Goal: Information Seeking & Learning: Learn about a topic

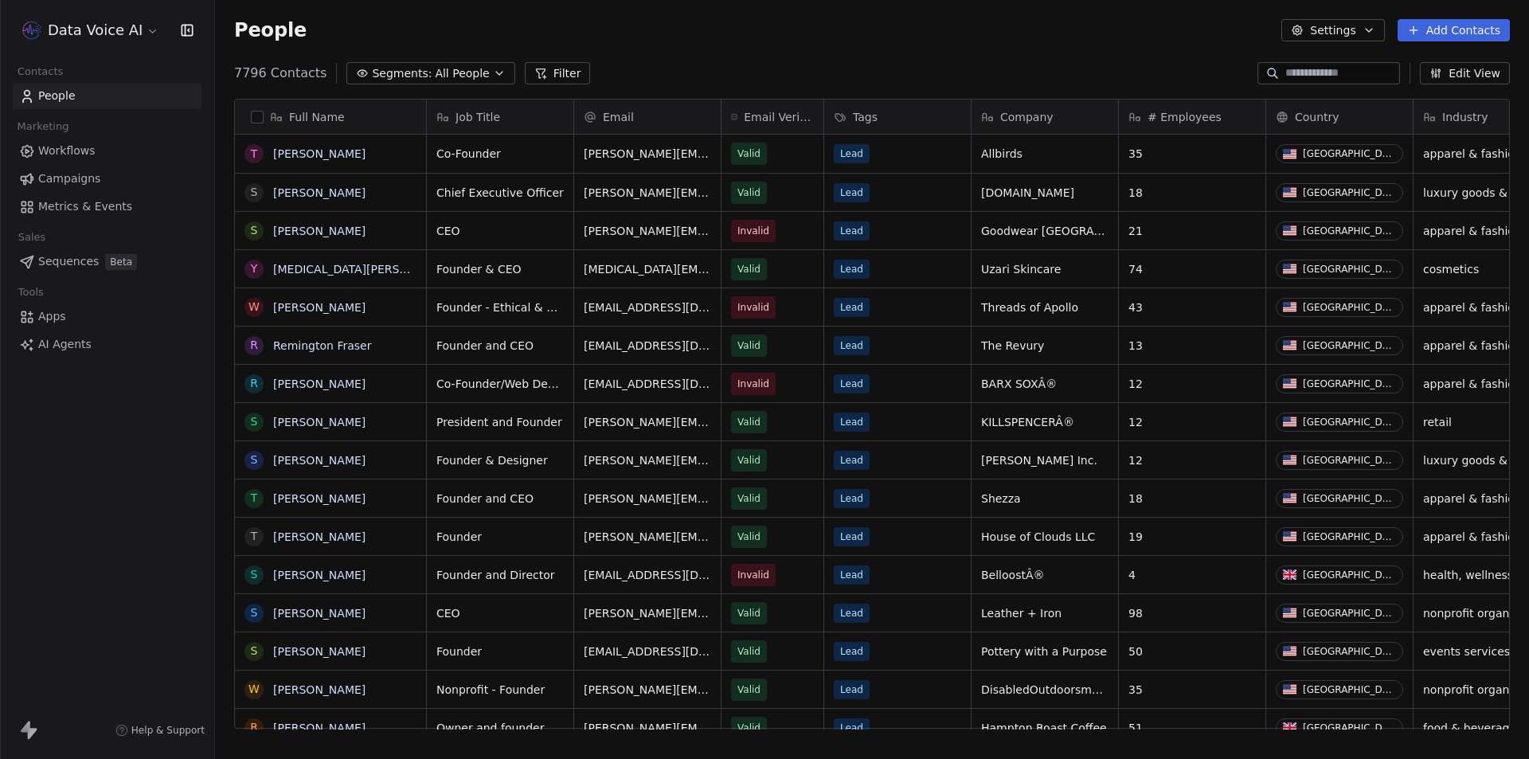
scroll to position [655, 1302]
click at [1291, 70] on input at bounding box center [1340, 73] width 111 height 16
paste input "**********"
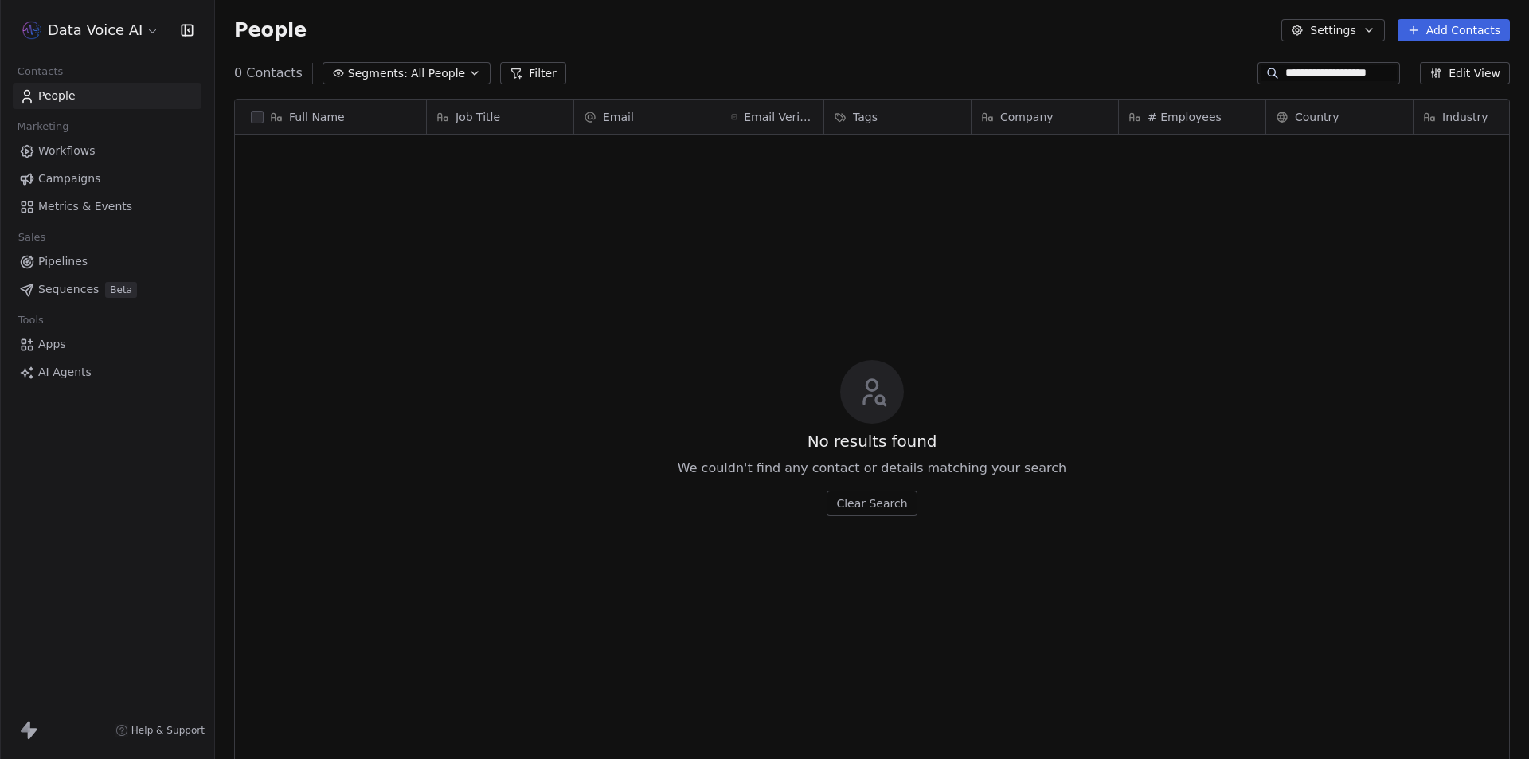
drag, startPoint x: 1312, startPoint y: 73, endPoint x: 1393, endPoint y: 76, distance: 80.5
click at [1393, 76] on input "**********" at bounding box center [1340, 73] width 111 height 16
type input "*********"
drag, startPoint x: 1338, startPoint y: 73, endPoint x: 1349, endPoint y: 118, distance: 46.0
click at [1134, 84] on div "0 Contacts Segments: All People Filter ********* Edit View" at bounding box center [872, 73] width 1314 height 25
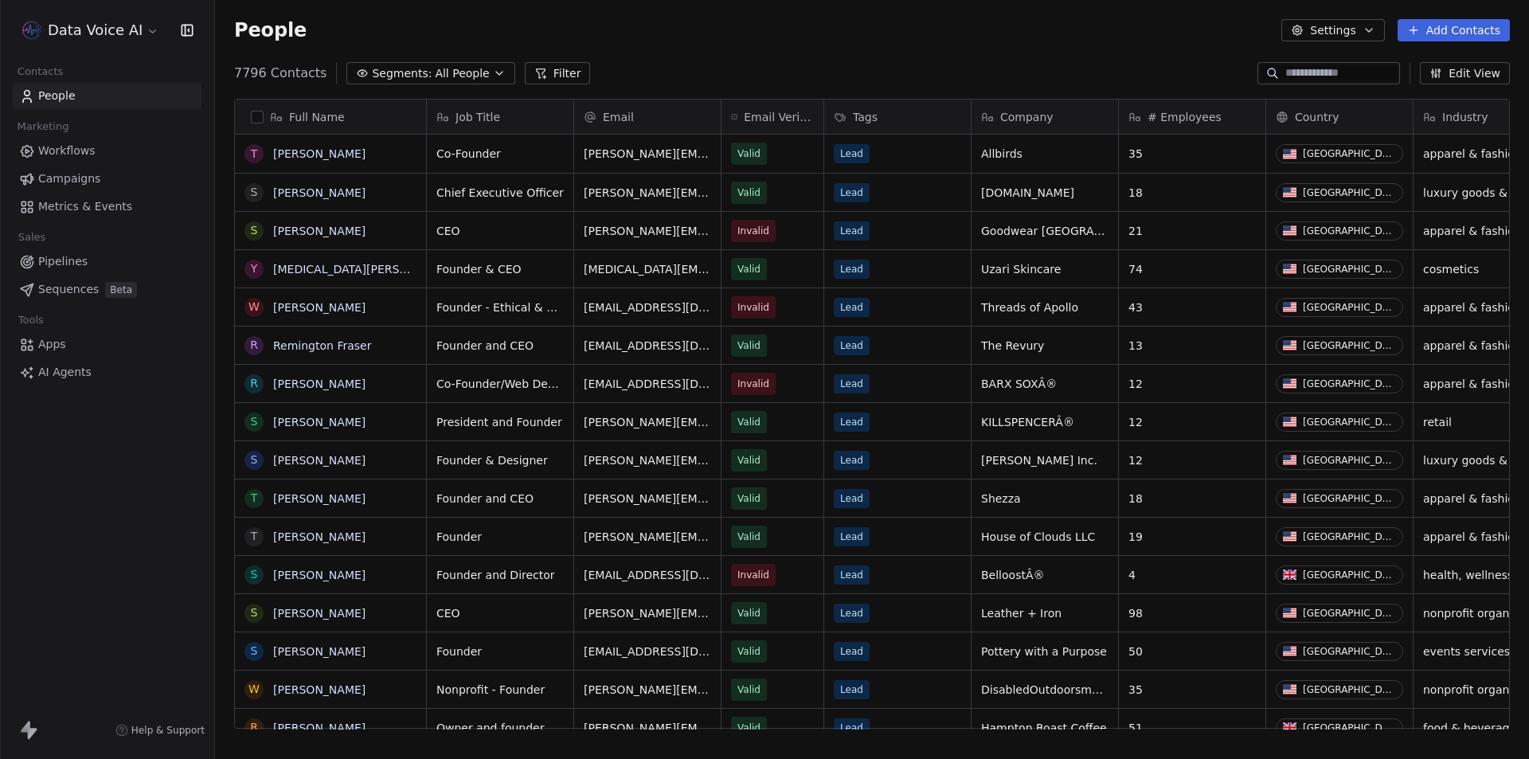
click at [1334, 62] on div at bounding box center [1328, 73] width 143 height 22
click at [1314, 78] on input at bounding box center [1340, 73] width 111 height 16
paste input "********"
type input "********"
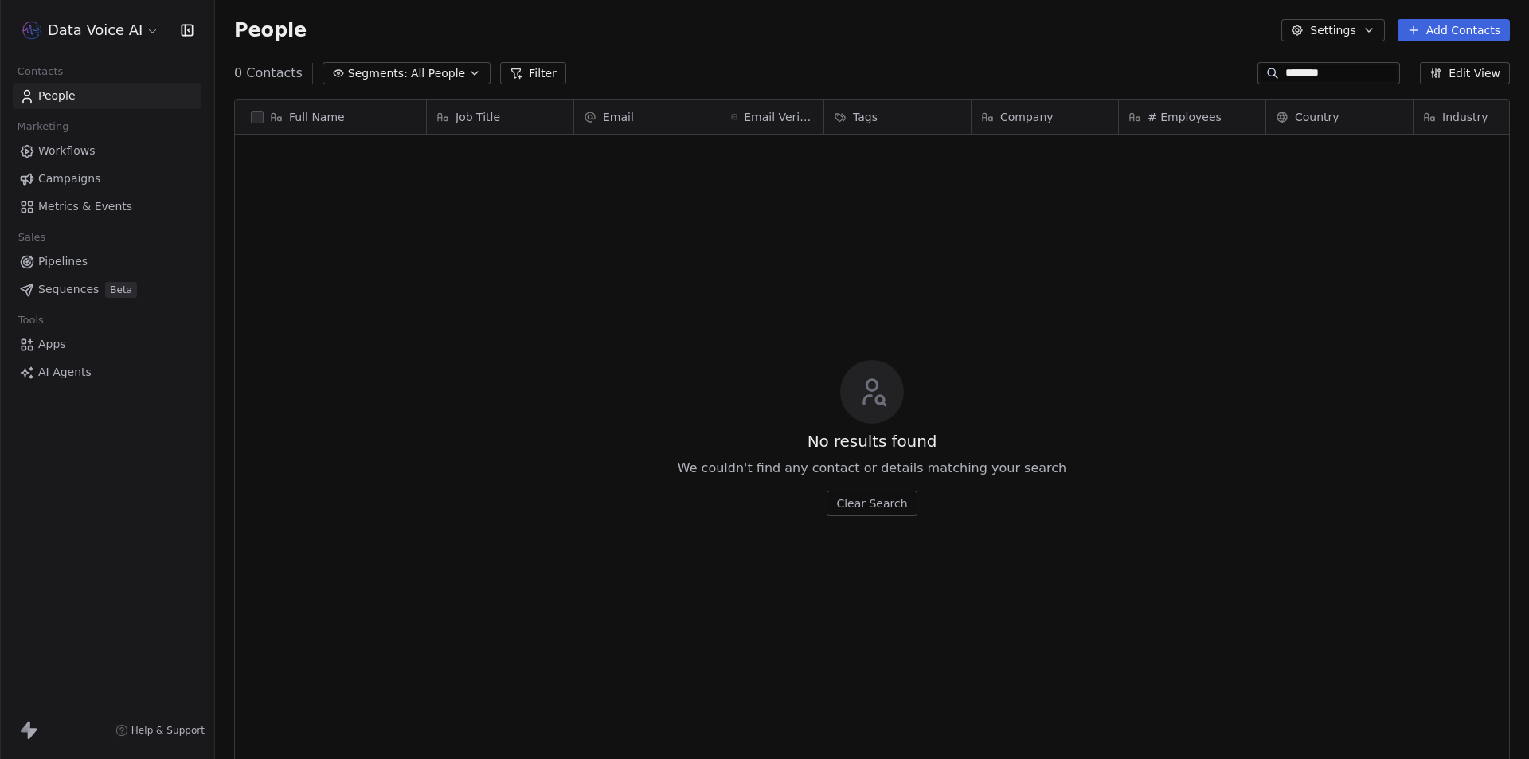
drag, startPoint x: 1317, startPoint y: 75, endPoint x: 1130, endPoint y: 79, distance: 187.2
click at [1130, 79] on div "0 Contacts Segments: All People Filter ******** Edit View" at bounding box center [872, 73] width 1314 height 25
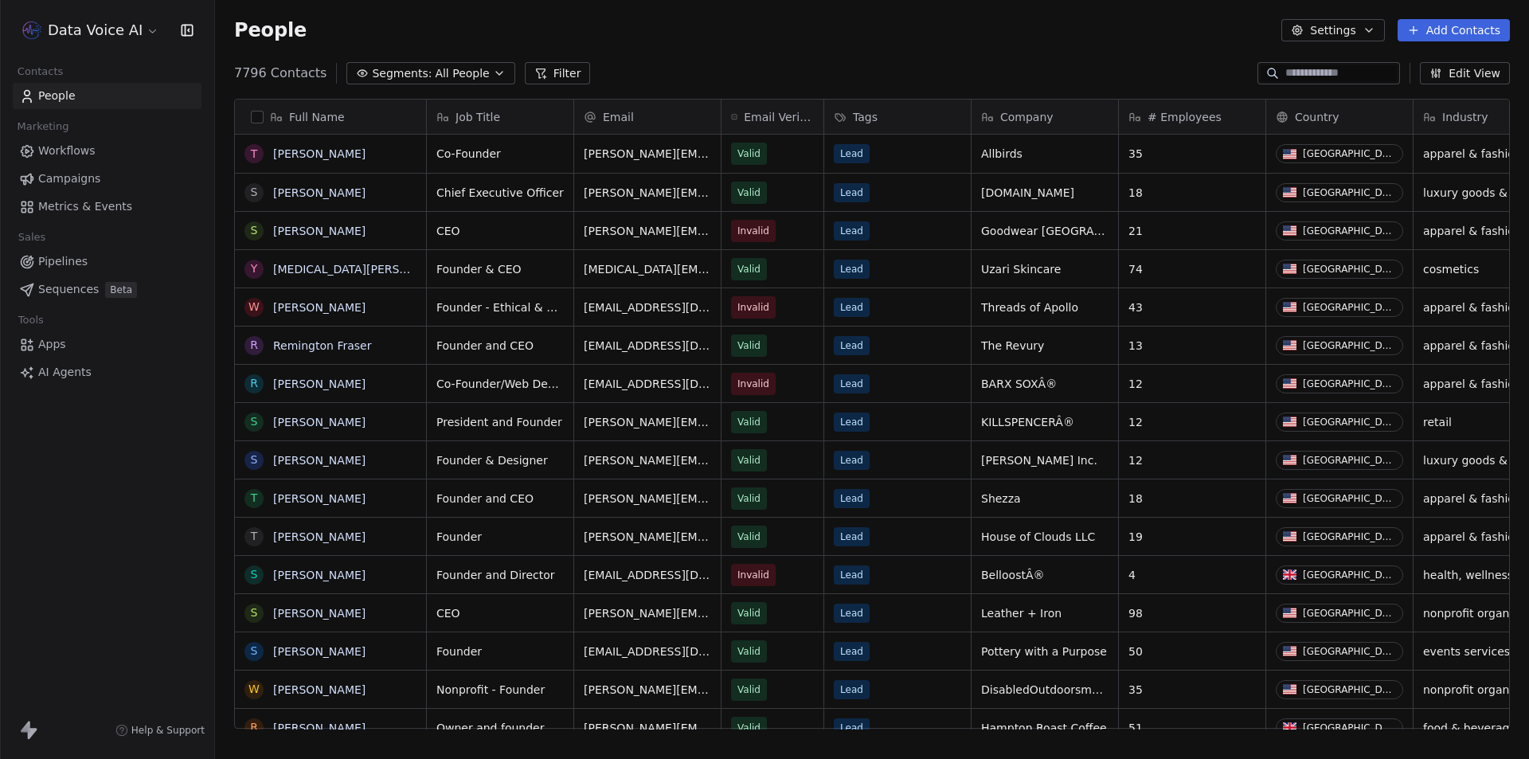
click at [1349, 72] on input at bounding box center [1340, 73] width 111 height 16
paste input "**********"
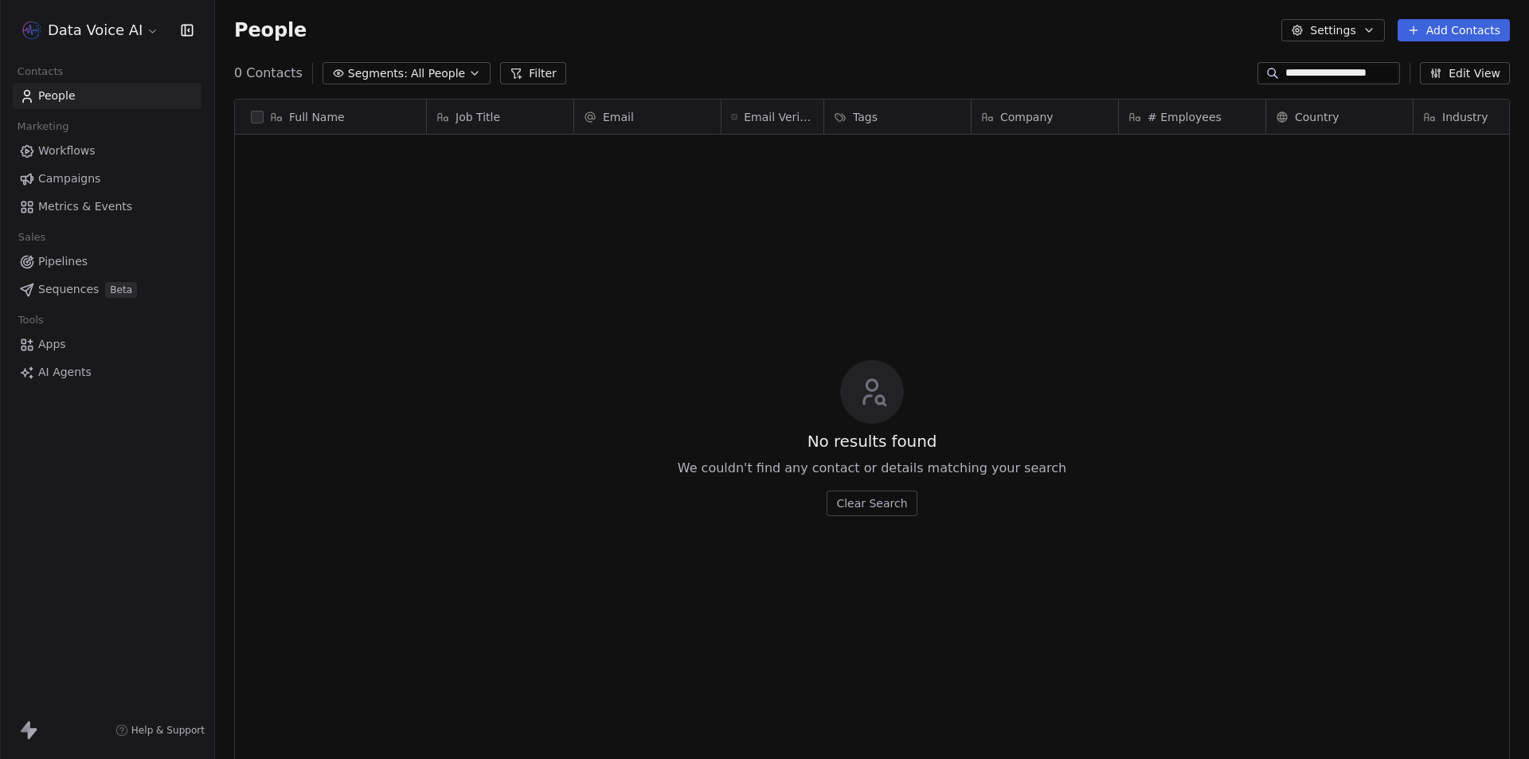
type input "**********"
drag, startPoint x: 1310, startPoint y: 72, endPoint x: 1173, endPoint y: 67, distance: 137.0
click at [1168, 68] on div "**********" at bounding box center [872, 73] width 1314 height 25
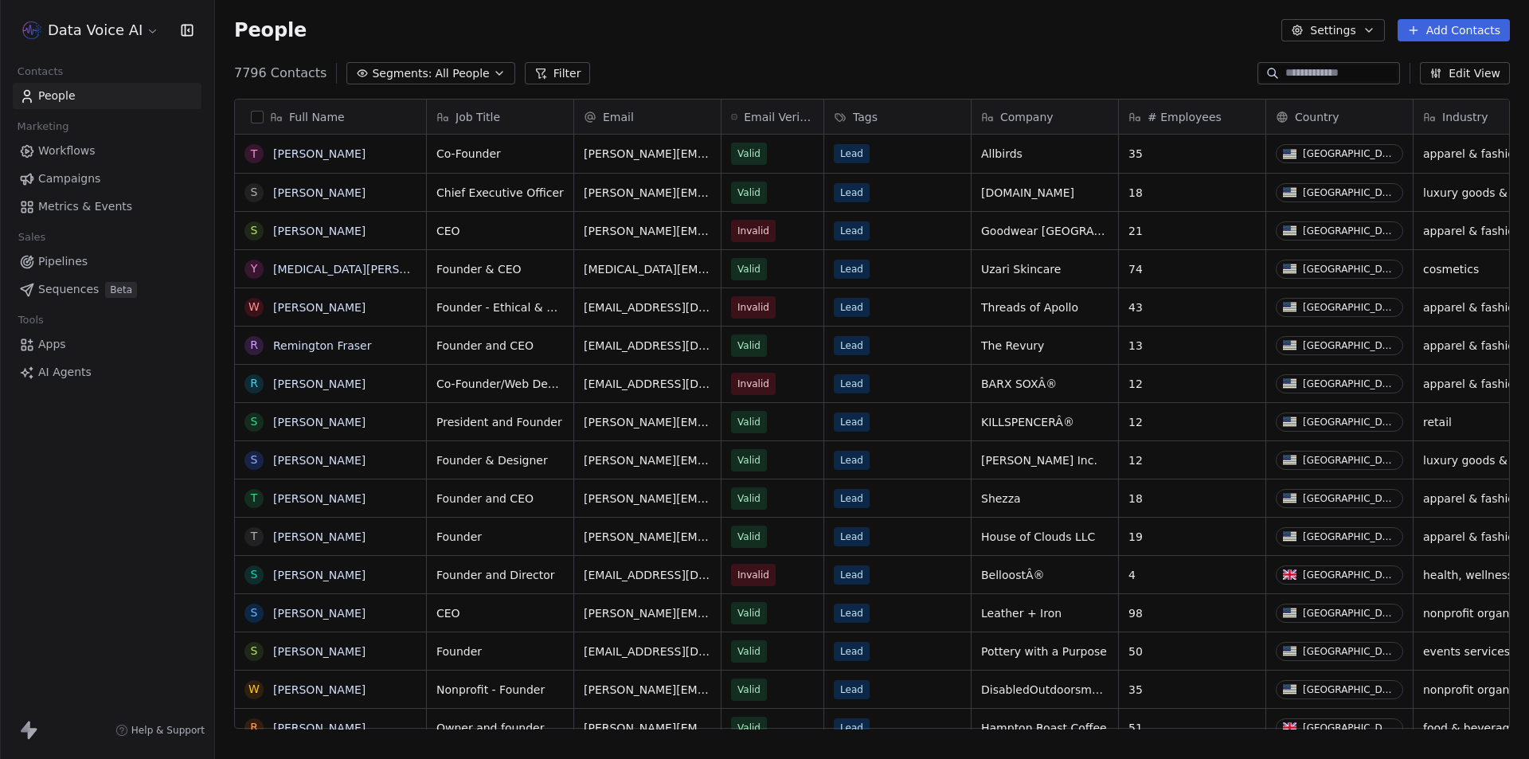
click at [940, 49] on div "People Settings Add Contacts" at bounding box center [872, 30] width 1314 height 61
click at [791, 193] on icon "grid" at bounding box center [794, 191] width 7 height 7
click at [577, 190] on icon "grid" at bounding box center [583, 190] width 13 height 13
click at [409, 190] on icon "grid" at bounding box center [406, 190] width 13 height 13
click at [64, 366] on span "AI Agents" at bounding box center [64, 372] width 53 height 17
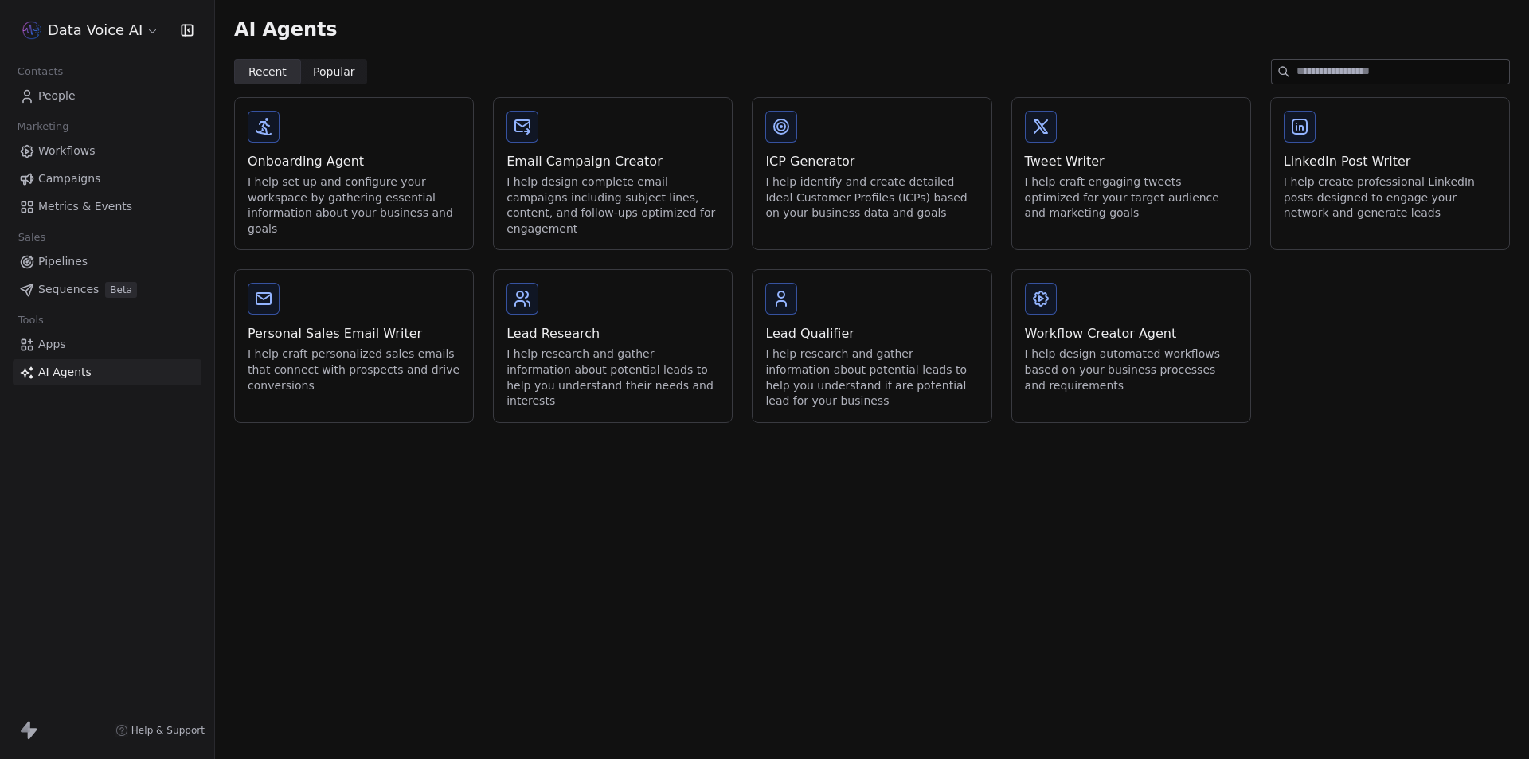
click at [584, 332] on div "Lead Research" at bounding box center [612, 333] width 213 height 19
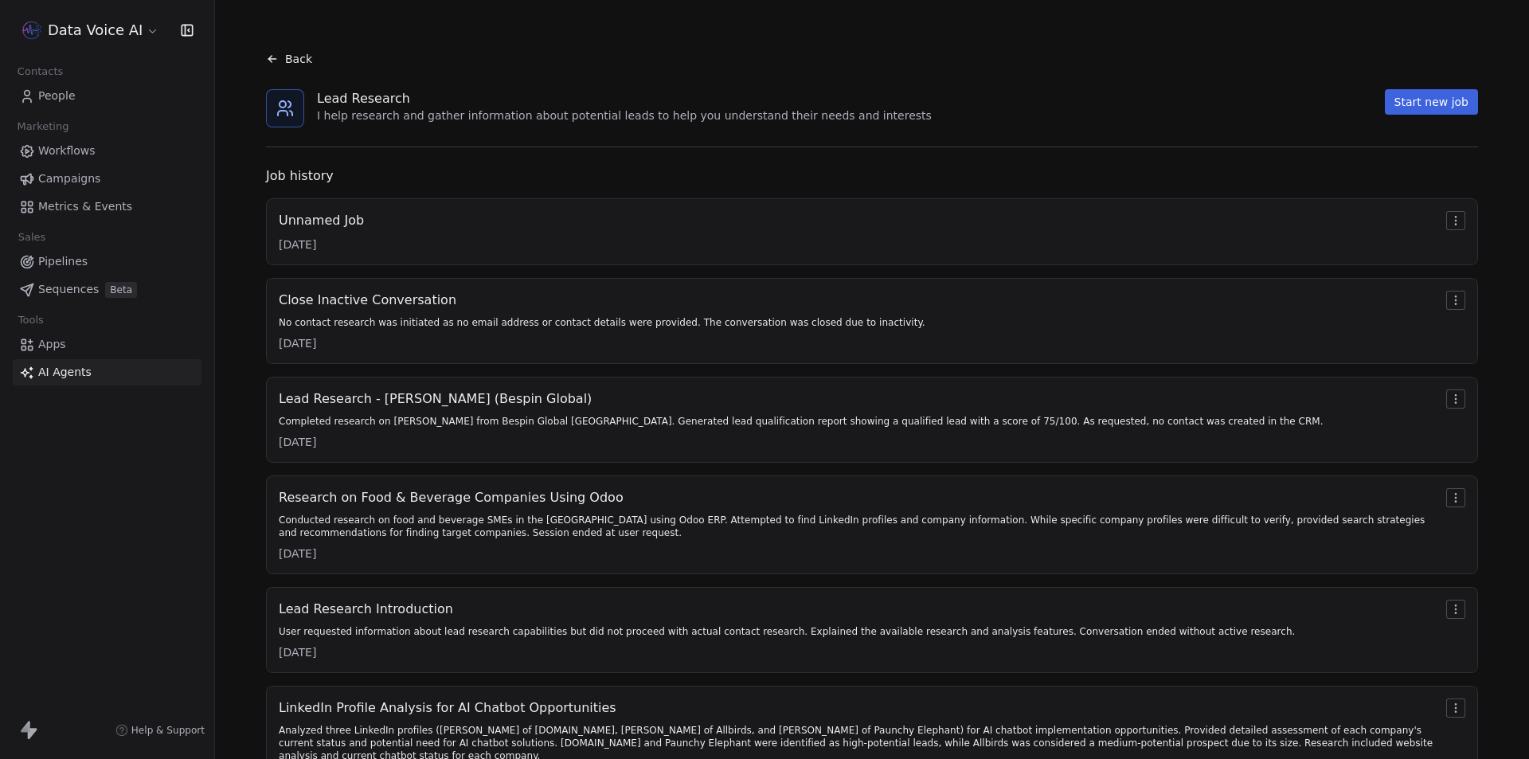
click at [451, 234] on div "Unnamed Job 7/17/2025" at bounding box center [872, 231] width 1186 height 41
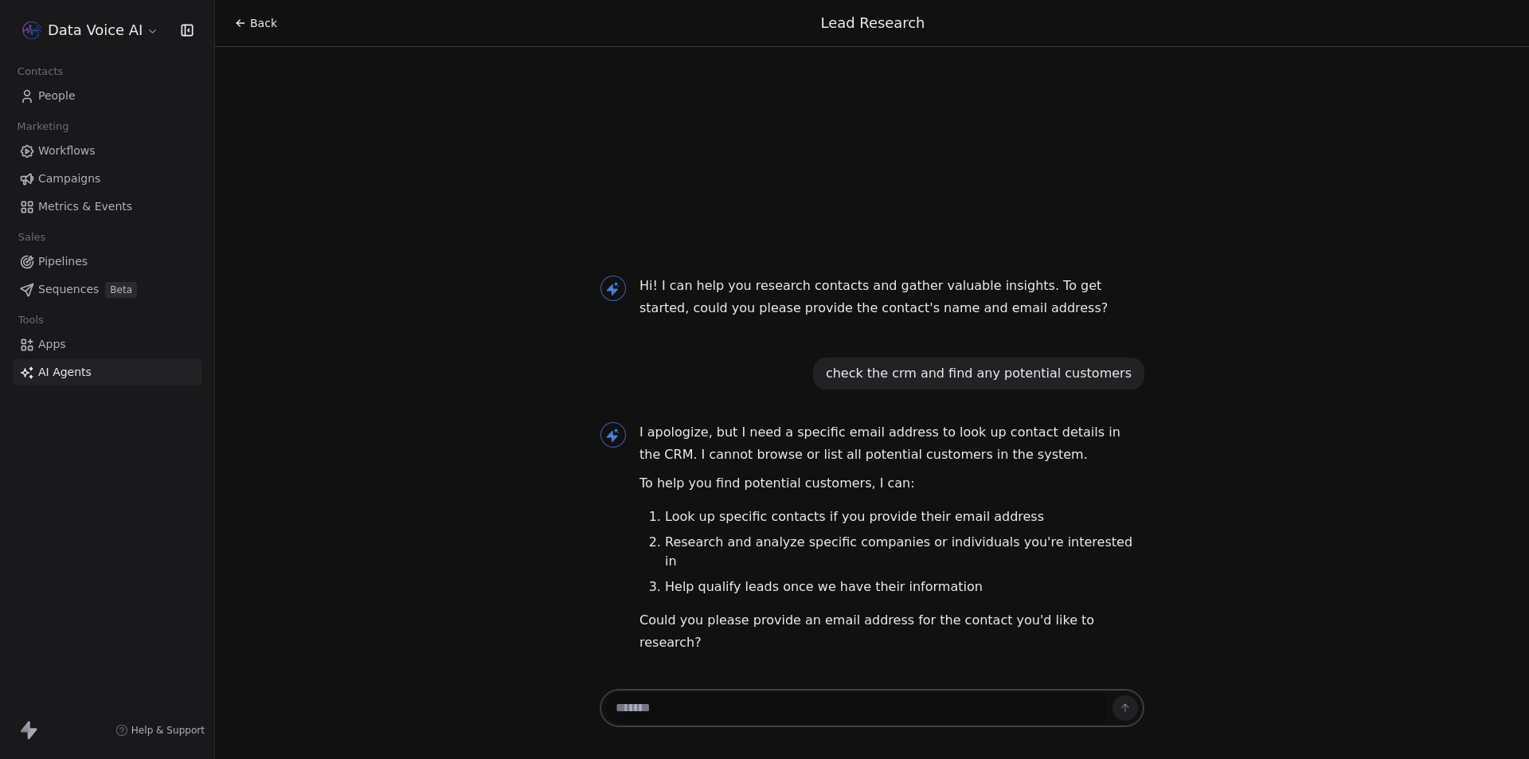
click at [256, 25] on span "Back" at bounding box center [263, 23] width 27 height 16
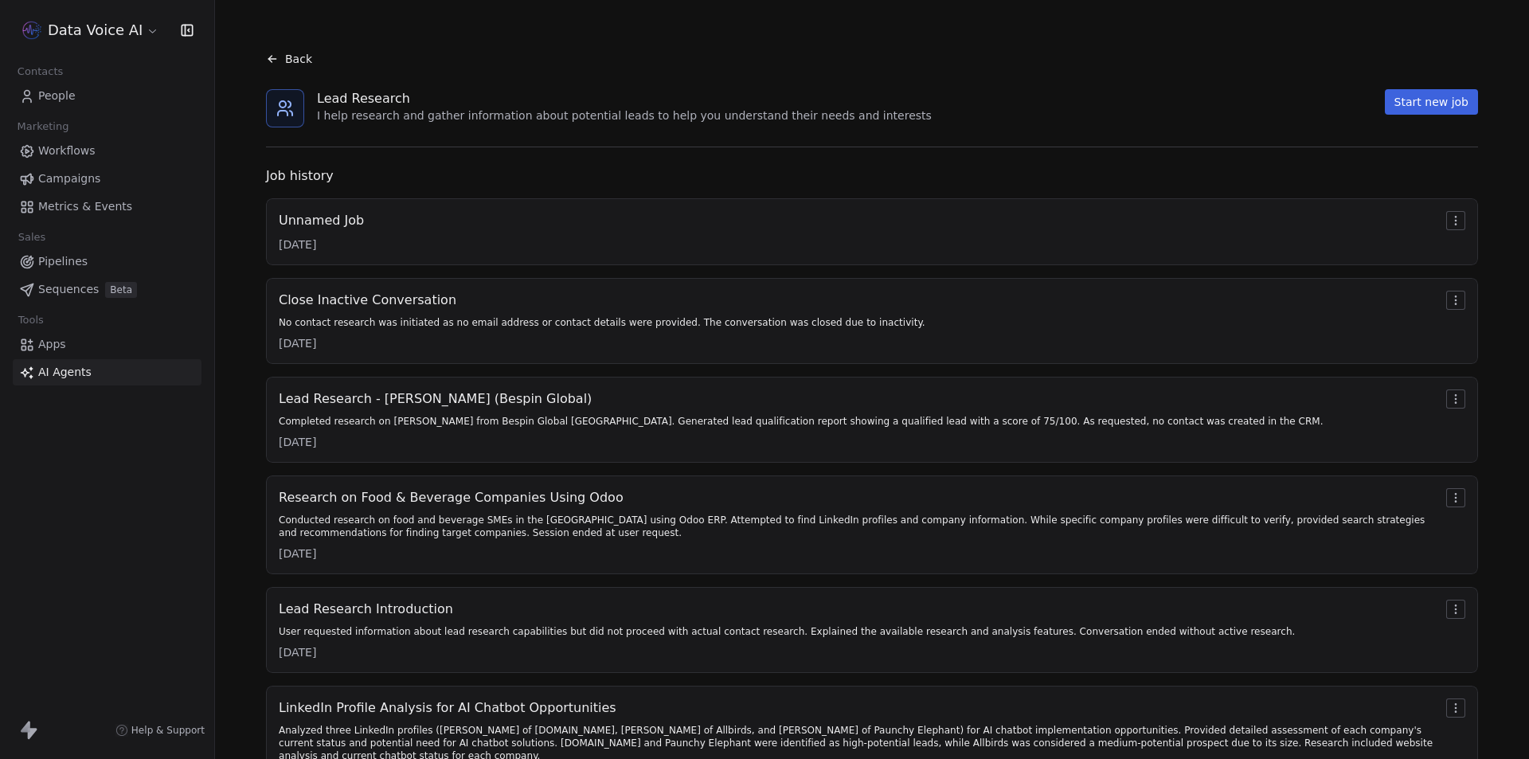
click at [487, 314] on div "Close Inactive Conversation No contact research was initiated as no email addre…" at bounding box center [602, 321] width 647 height 61
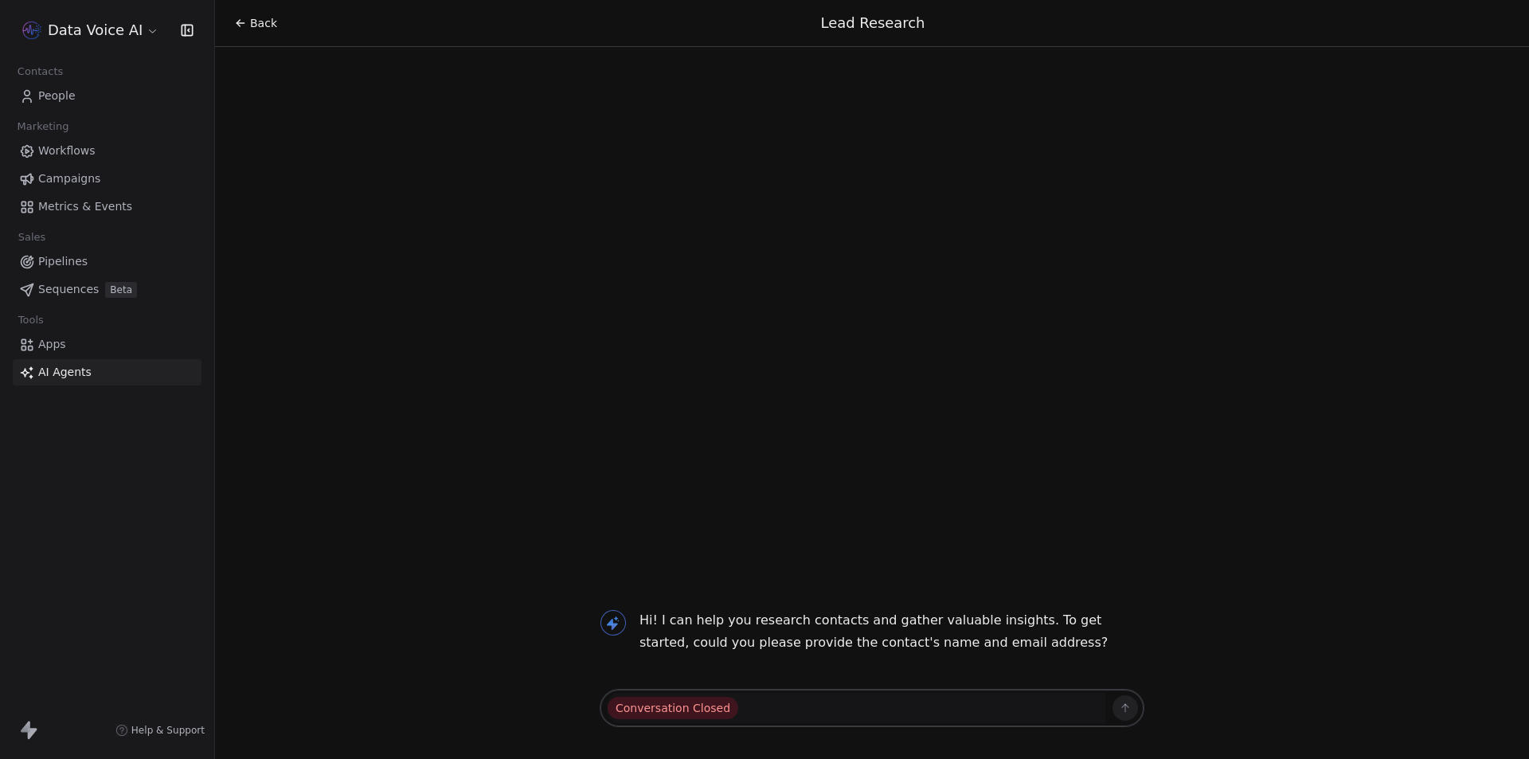
drag, startPoint x: 242, startPoint y: 21, endPoint x: 252, endPoint y: 100, distance: 78.6
click at [241, 21] on icon at bounding box center [240, 23] width 13 height 13
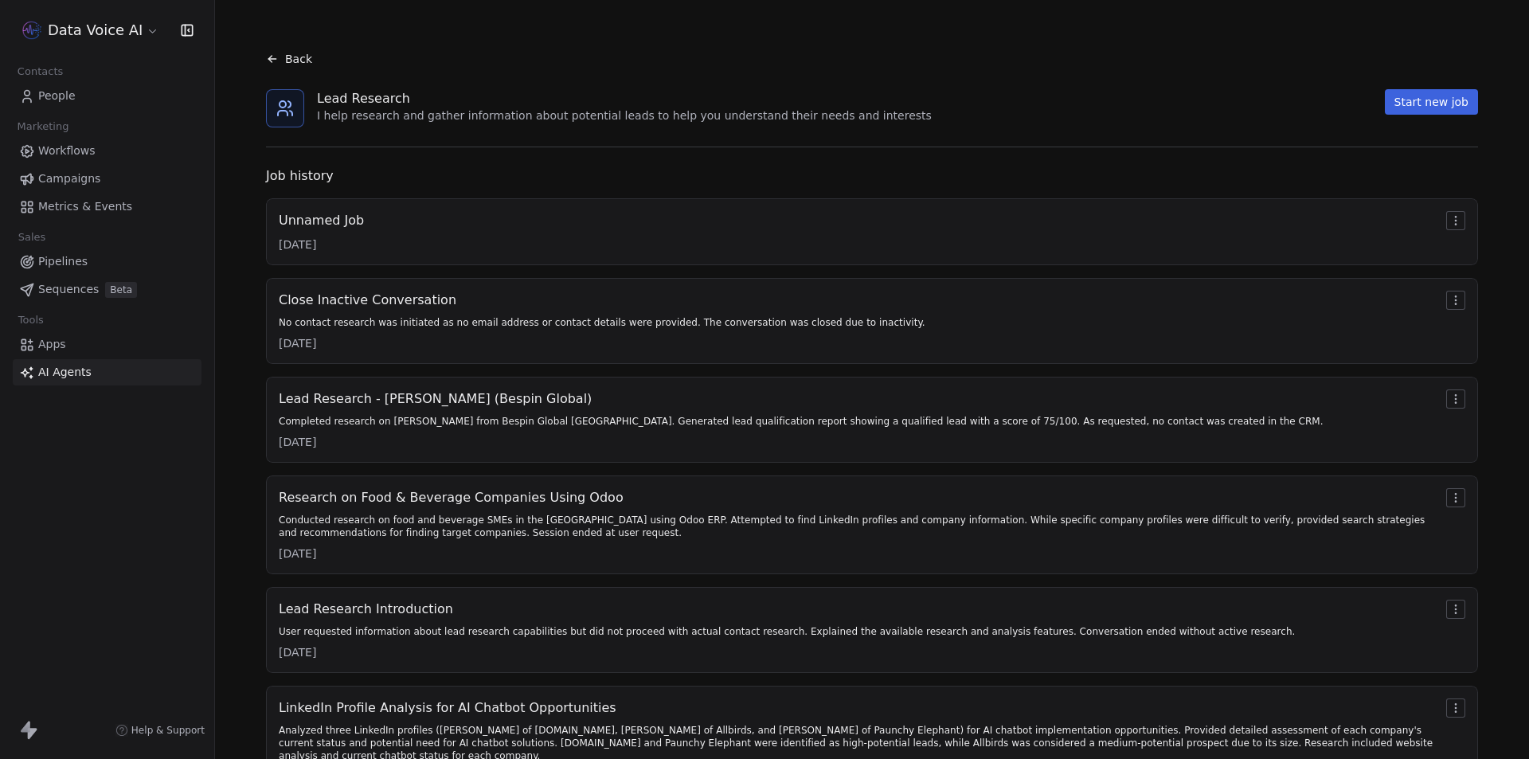
click at [419, 233] on div "Unnamed Job 7/17/2025" at bounding box center [872, 231] width 1186 height 41
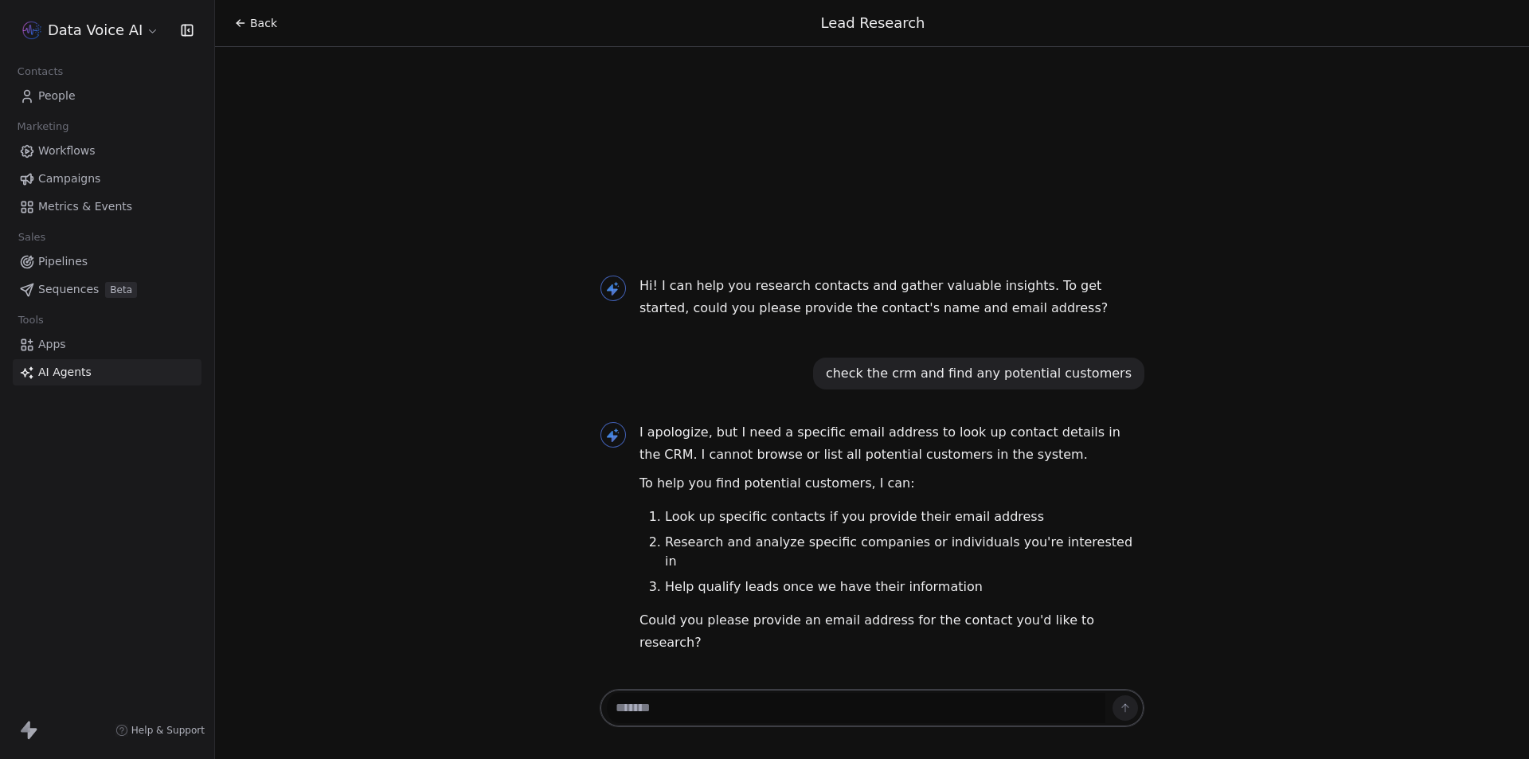
click at [248, 18] on div "Back" at bounding box center [255, 23] width 43 height 16
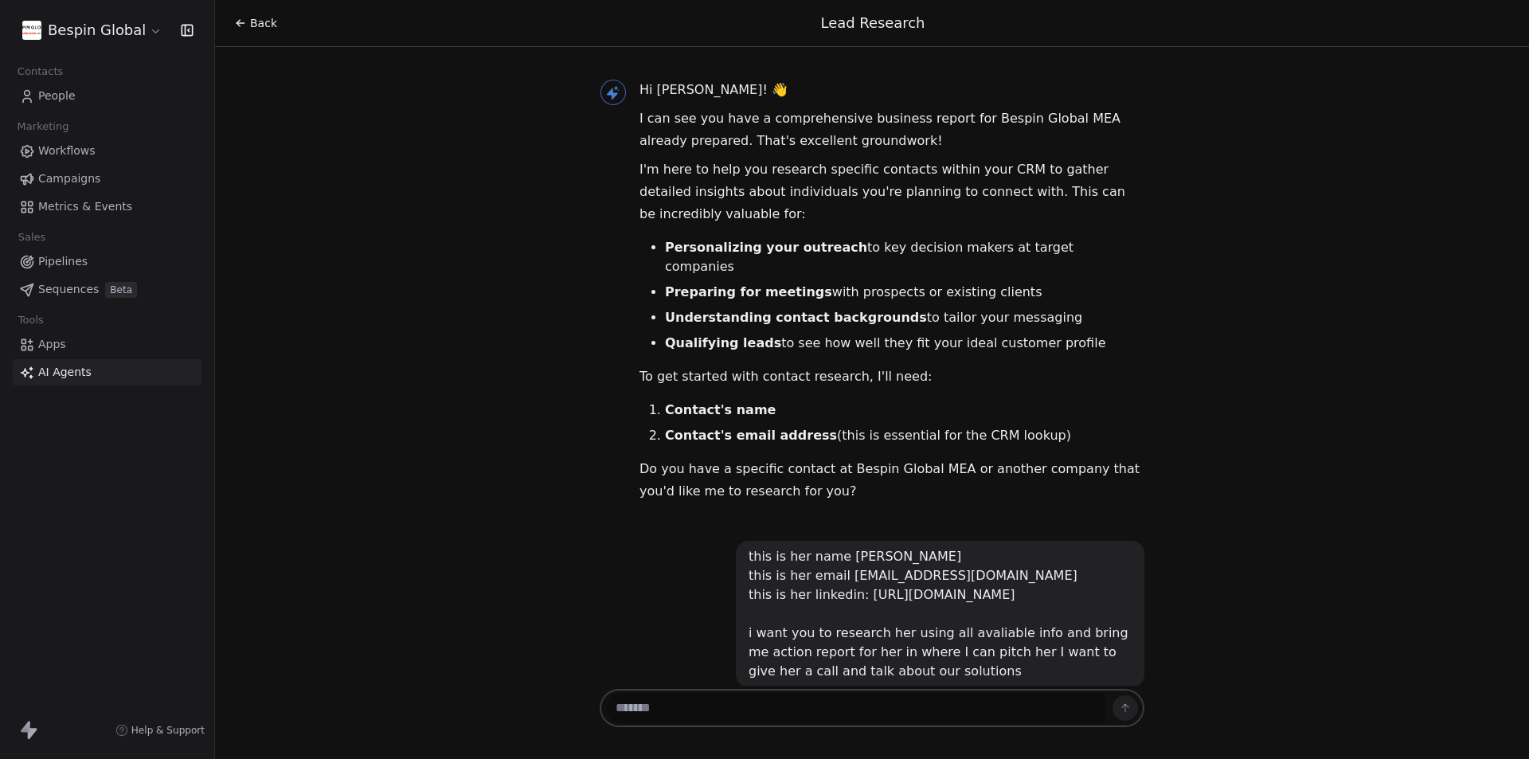
scroll to position [86, 0]
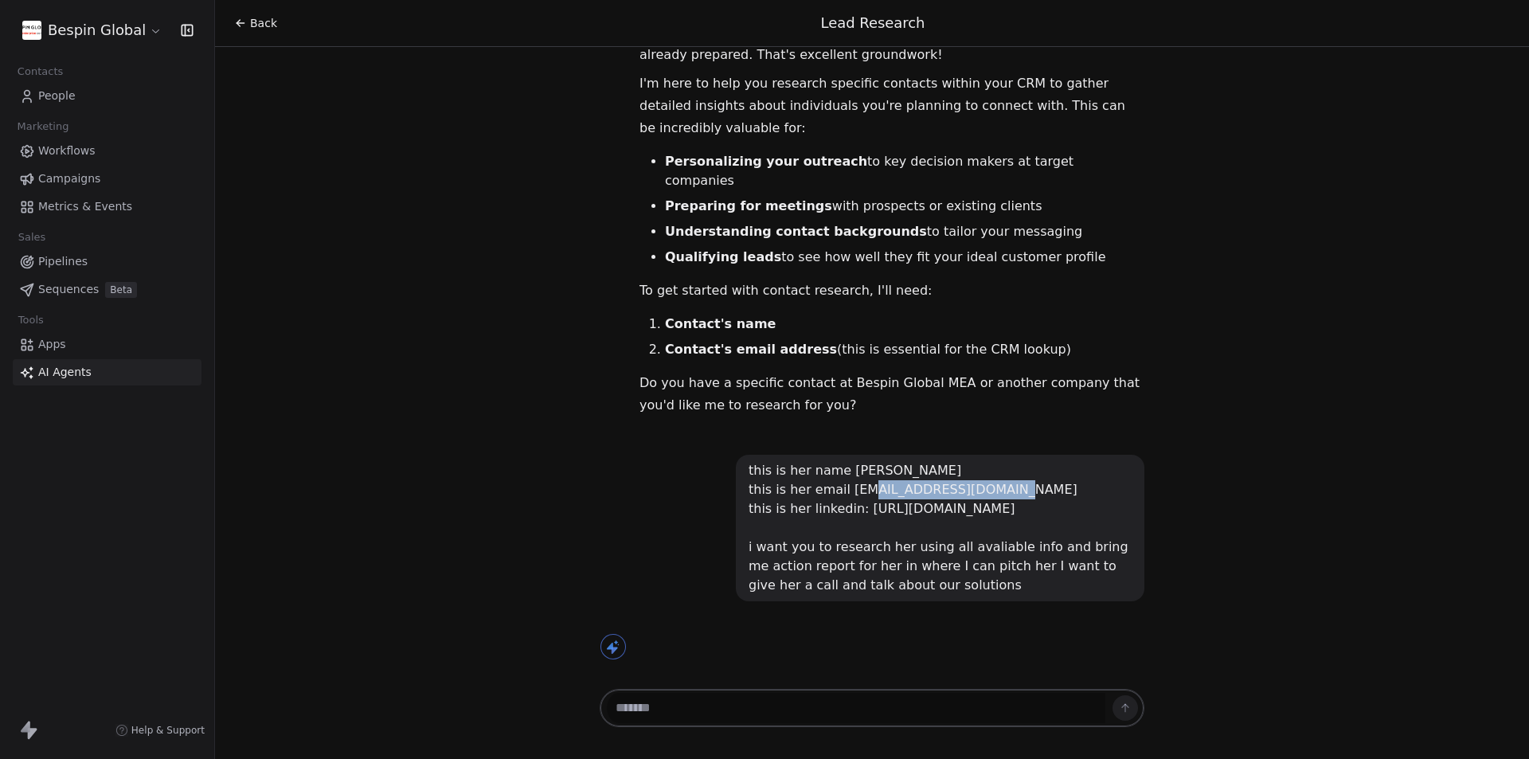
drag, startPoint x: 837, startPoint y: 467, endPoint x: 965, endPoint y: 466, distance: 128.2
click at [965, 466] on div "this is her name Sultanah Aljaser this is her email smaljaser@pnu.edu.sa this i…" at bounding box center [940, 528] width 383 height 134
copy div "smaljaser@pnu.edu.sa"
click at [835, 547] on div "this is her name [PERSON_NAME] this is her email [EMAIL_ADDRESS][DOMAIN_NAME] t…" at bounding box center [940, 528] width 383 height 134
drag, startPoint x: 849, startPoint y: 592, endPoint x: 926, endPoint y: 592, distance: 77.2
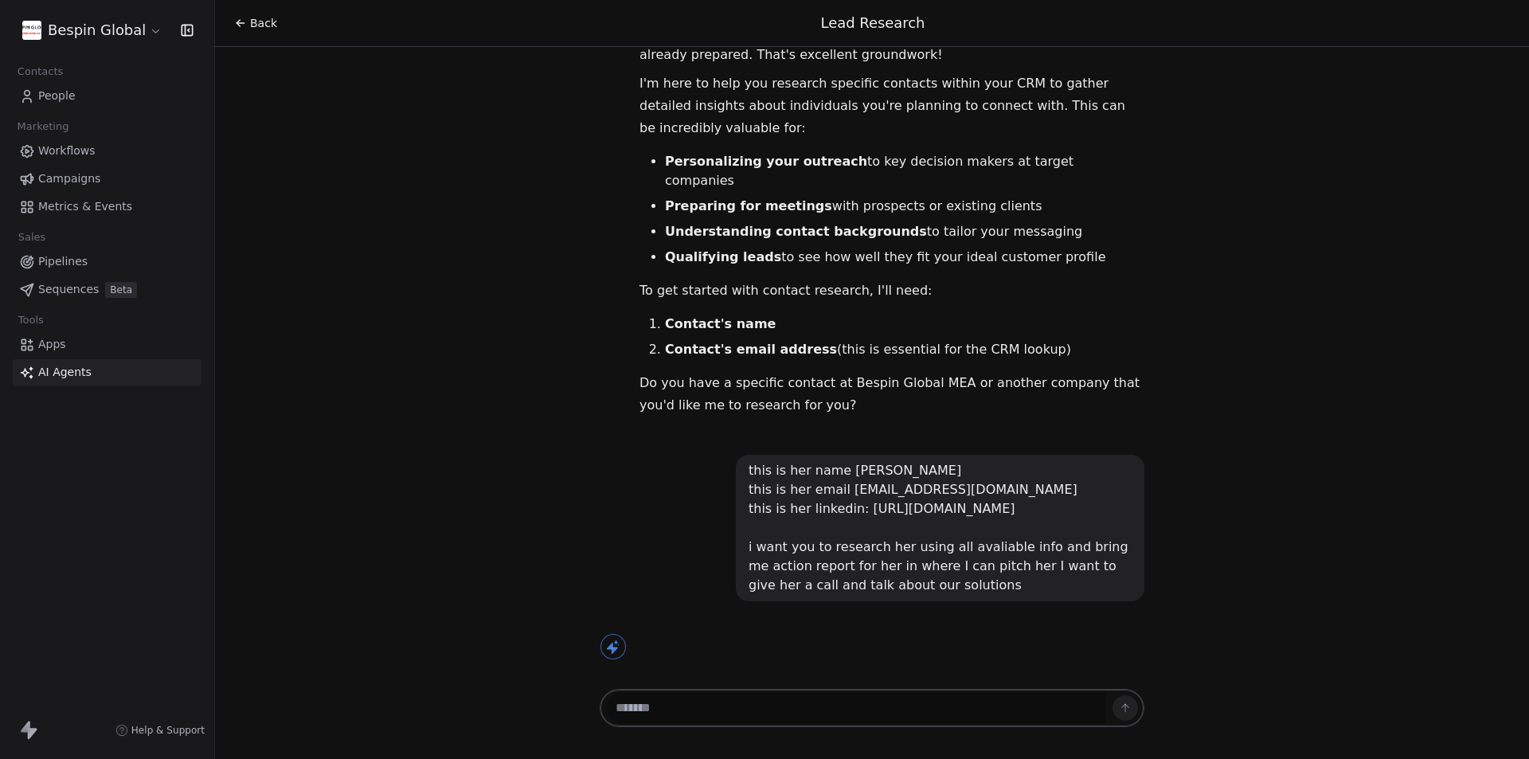
click at [926, 592] on div "this is her name [PERSON_NAME] this is her email [EMAIL_ADDRESS][DOMAIN_NAME] t…" at bounding box center [940, 528] width 383 height 134
click at [921, 592] on div "this is her name [PERSON_NAME] this is her email [EMAIL_ADDRESS][DOMAIN_NAME] t…" at bounding box center [940, 528] width 383 height 134
drag, startPoint x: 838, startPoint y: 450, endPoint x: 887, endPoint y: 453, distance: 48.7
click at [887, 461] on div "this is her name [PERSON_NAME] this is her email [EMAIL_ADDRESS][DOMAIN_NAME] t…" at bounding box center [940, 528] width 383 height 134
copy div "Sultanah"
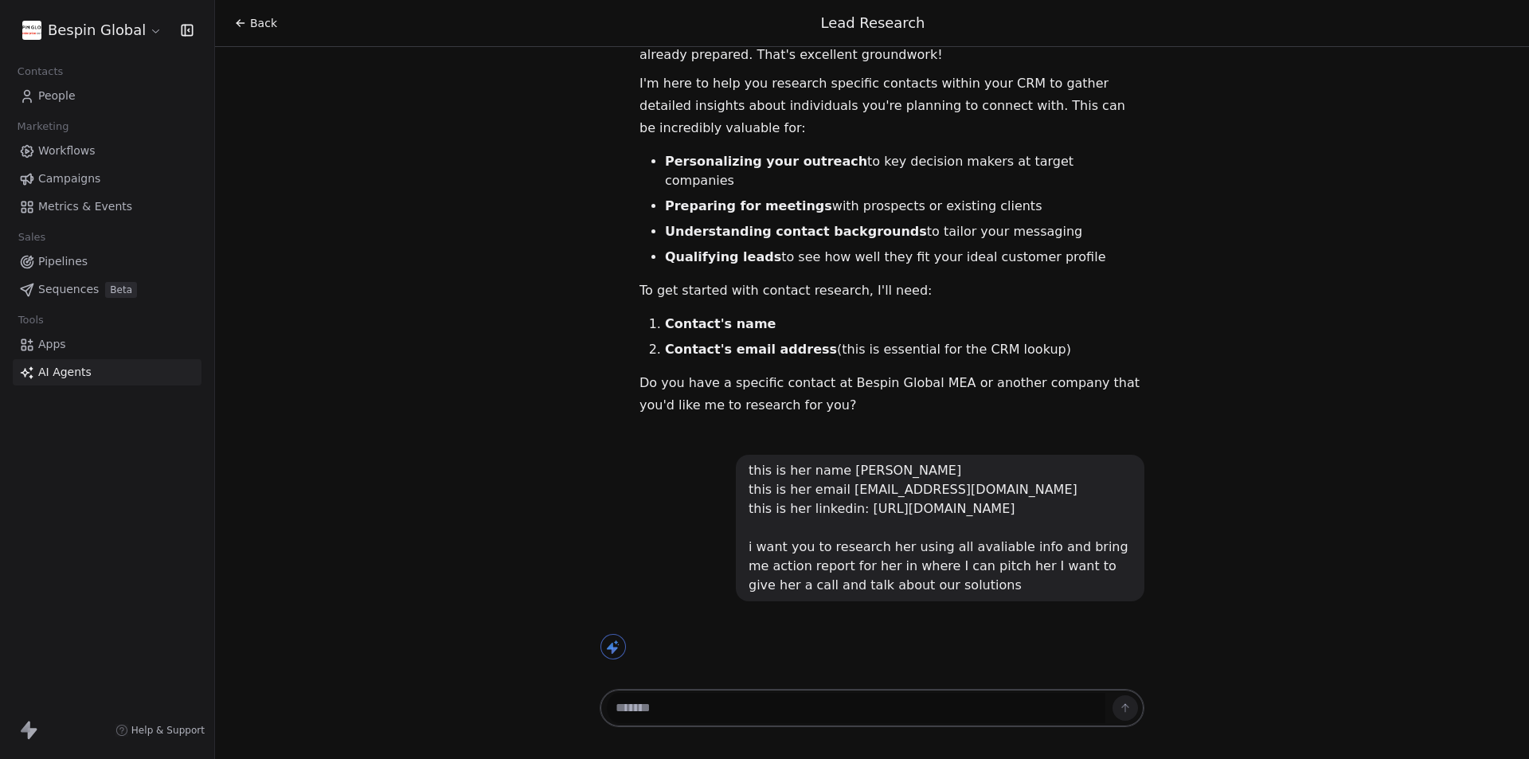
click at [921, 501] on div "this is her name [PERSON_NAME] this is her email [EMAIL_ADDRESS][DOMAIN_NAME] t…" at bounding box center [940, 528] width 383 height 134
click at [535, 491] on div "Hi Burhan! 👋 I can see you have a comprehensive business report for Bespin Glob…" at bounding box center [872, 366] width 1314 height 639
drag, startPoint x: 836, startPoint y: 471, endPoint x: 975, endPoint y: 465, distance: 138.7
click at [975, 465] on div "this is her name Sultanah Aljaser this is her email smaljaser@pnu.edu.sa this i…" at bounding box center [940, 528] width 383 height 134
copy div "smaljaser@pnu.edu.sa"
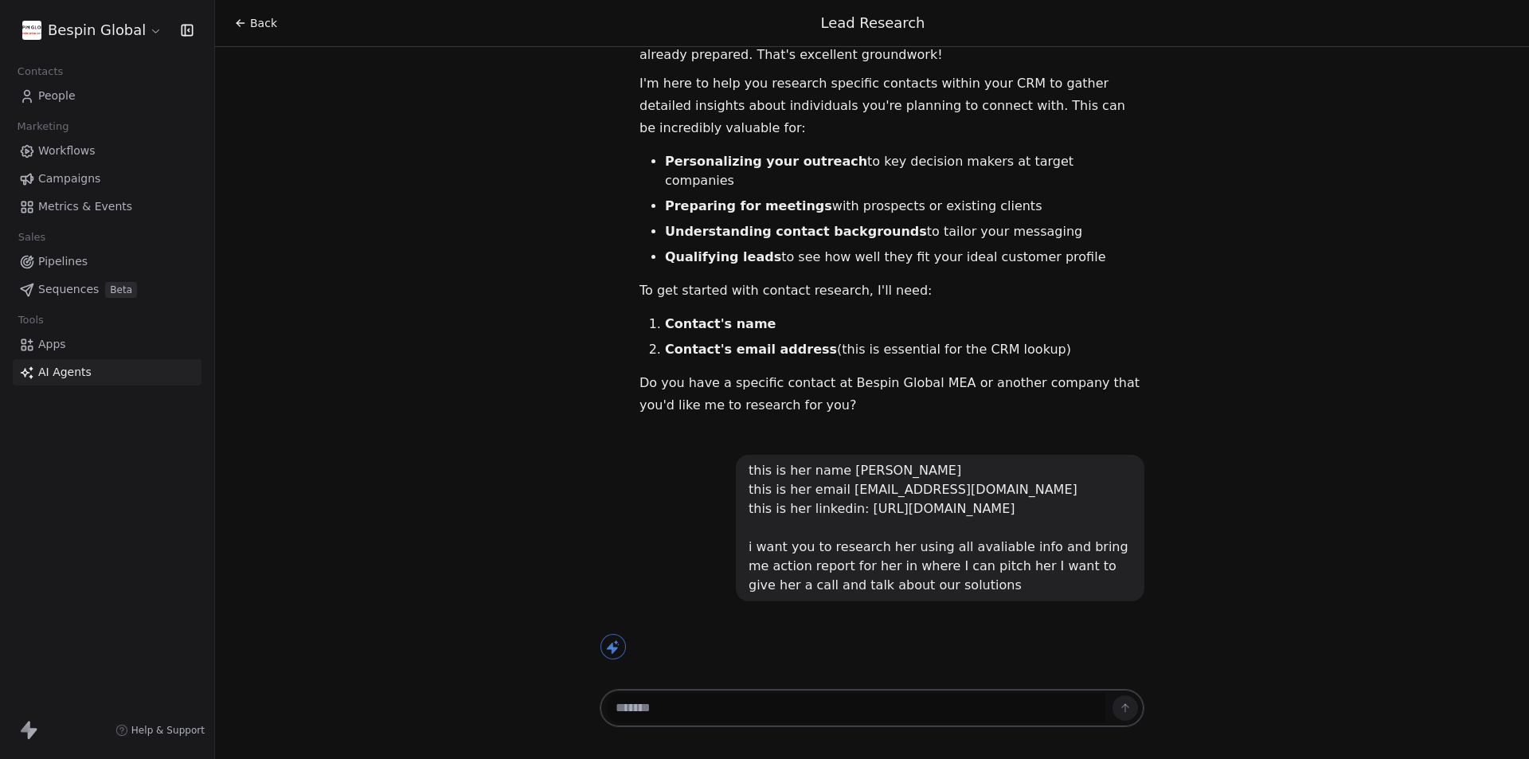
click at [488, 303] on div "Hi Burhan! 👋 I can see you have a comprehensive business report for Bespin Glob…" at bounding box center [872, 366] width 1314 height 639
click at [817, 467] on div "this is her name Sultanah Aljaser this is her email smaljaser@pnu.edu.sa this i…" at bounding box center [940, 528] width 383 height 134
drag, startPoint x: 743, startPoint y: 448, endPoint x: 962, endPoint y: 584, distance: 257.9
click at [962, 584] on div "this is her name Sultanah Aljaser this is her email smaljaser@pnu.edu.sa this i…" at bounding box center [940, 528] width 383 height 134
click at [837, 707] on textarea at bounding box center [856, 708] width 498 height 30
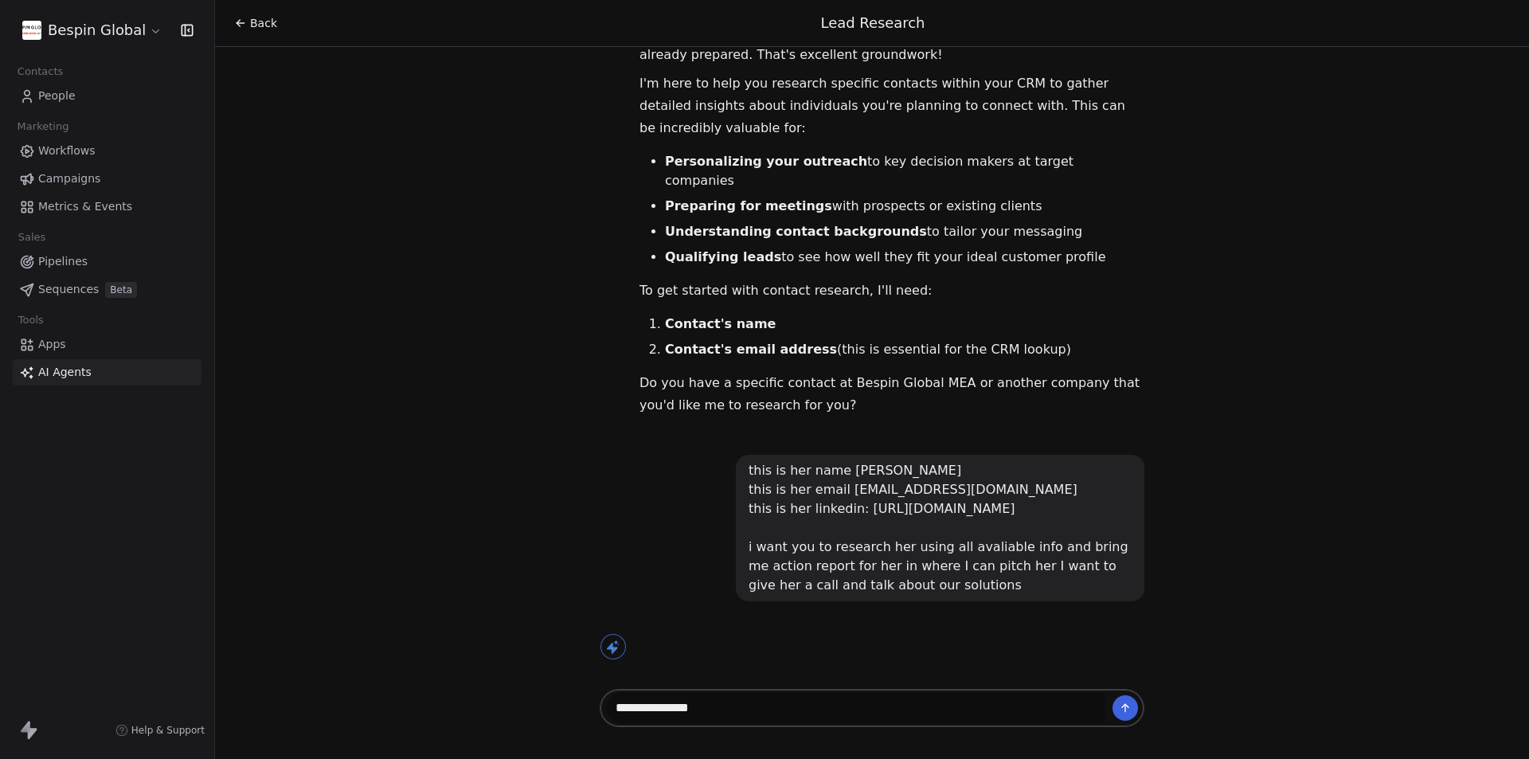
type textarea "**********"
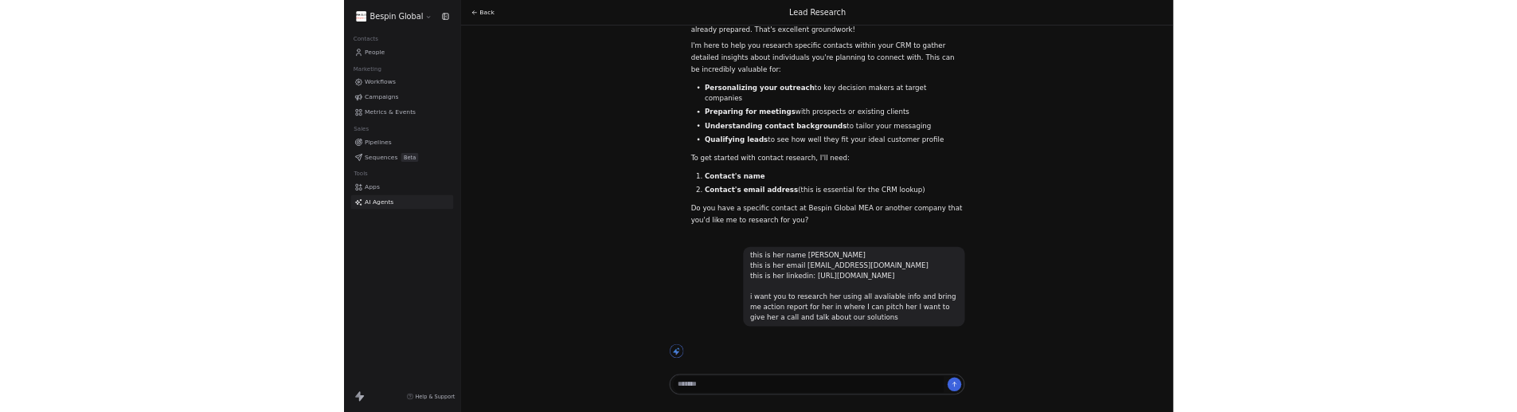
scroll to position [150, 0]
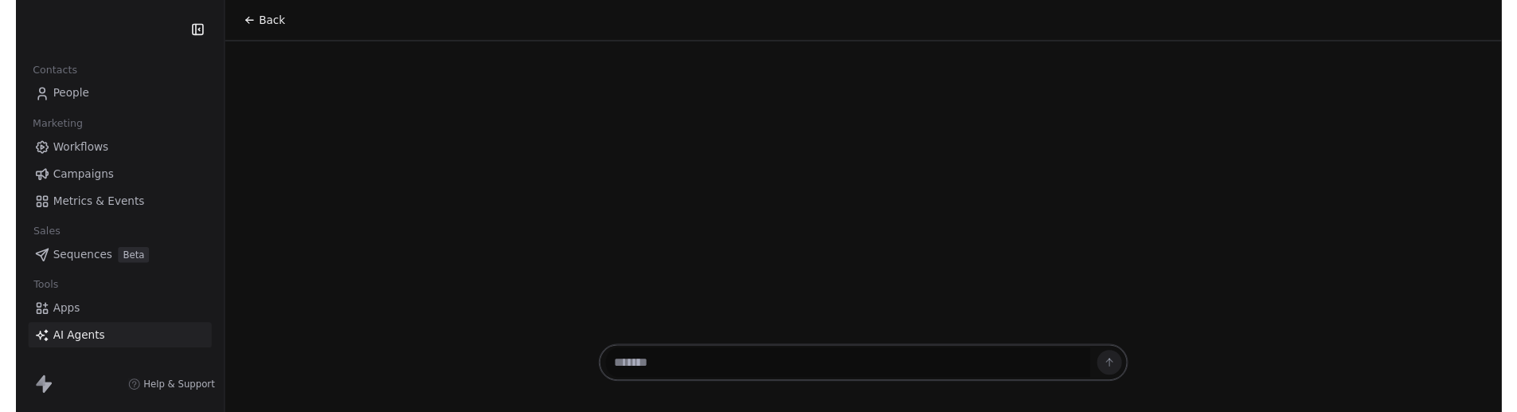
scroll to position [421, 0]
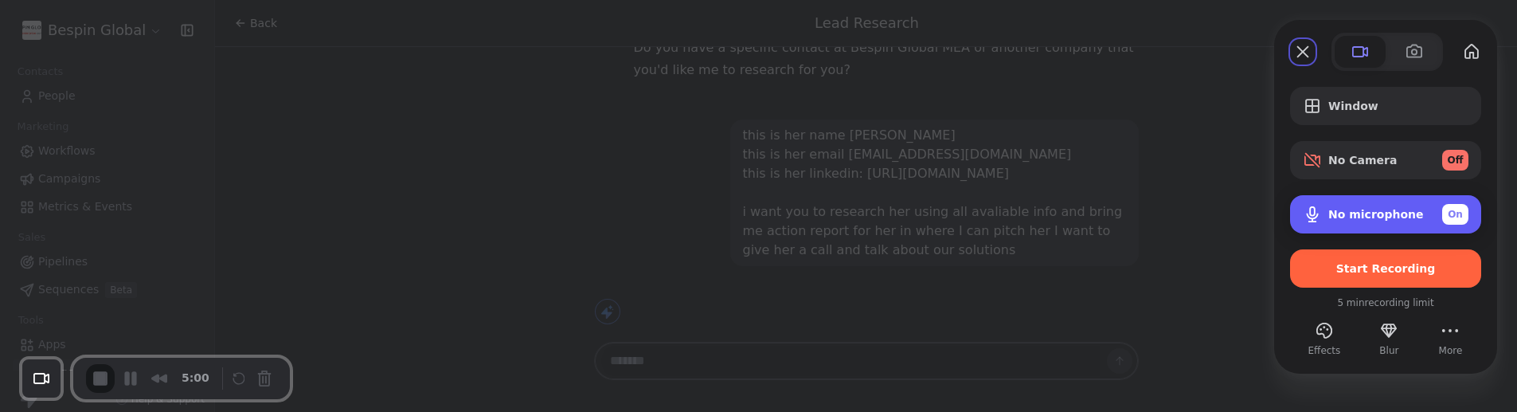
click at [1433, 213] on div "No microphone On" at bounding box center [1398, 214] width 140 height 21
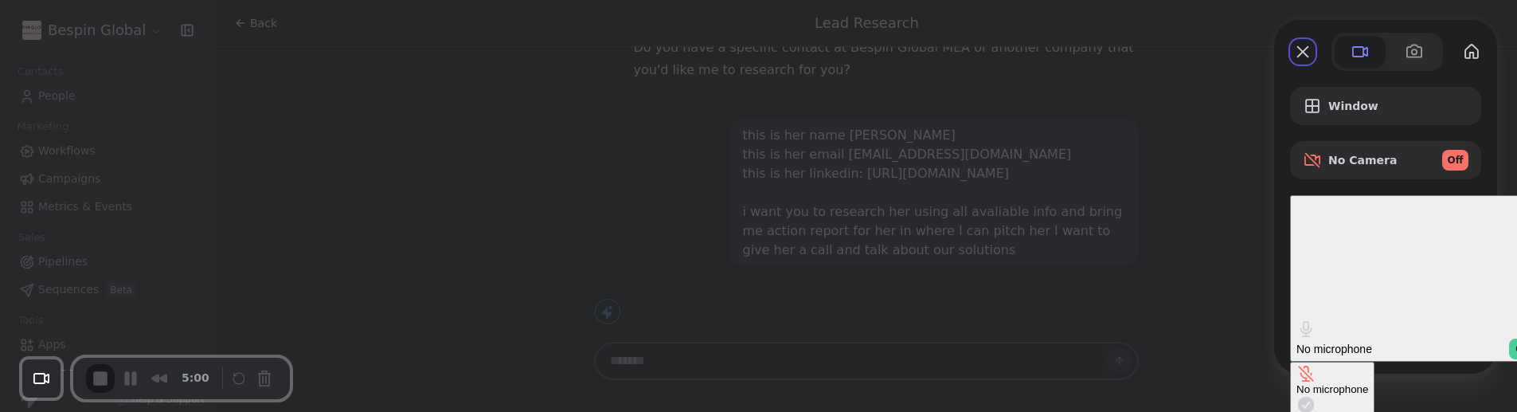
click at [1296, 383] on div "No microphone" at bounding box center [1332, 389] width 72 height 12
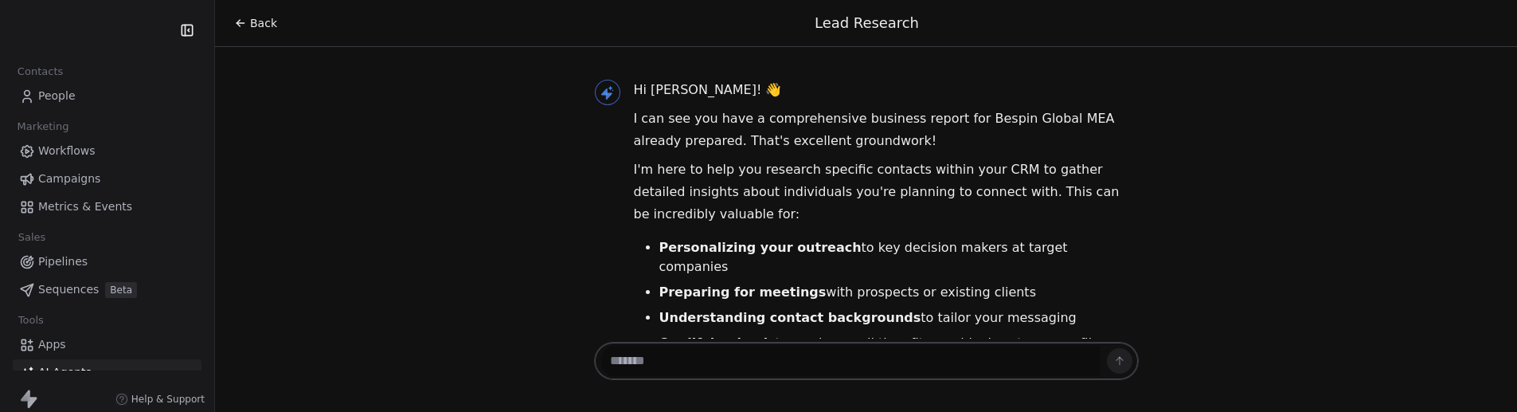
scroll to position [421, 0]
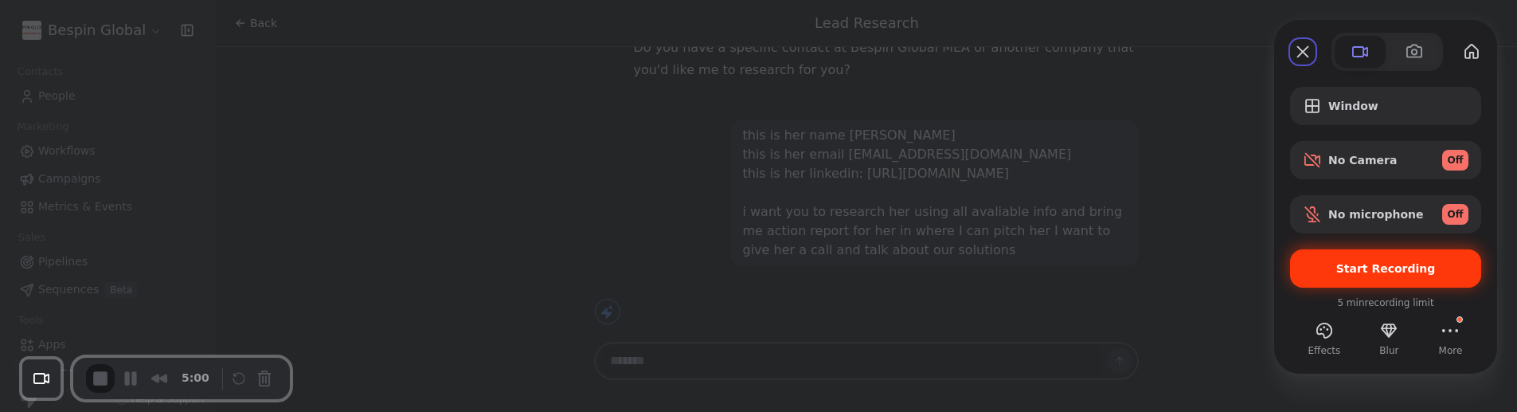
click at [1368, 275] on span "Start Recording" at bounding box center [1386, 268] width 100 height 13
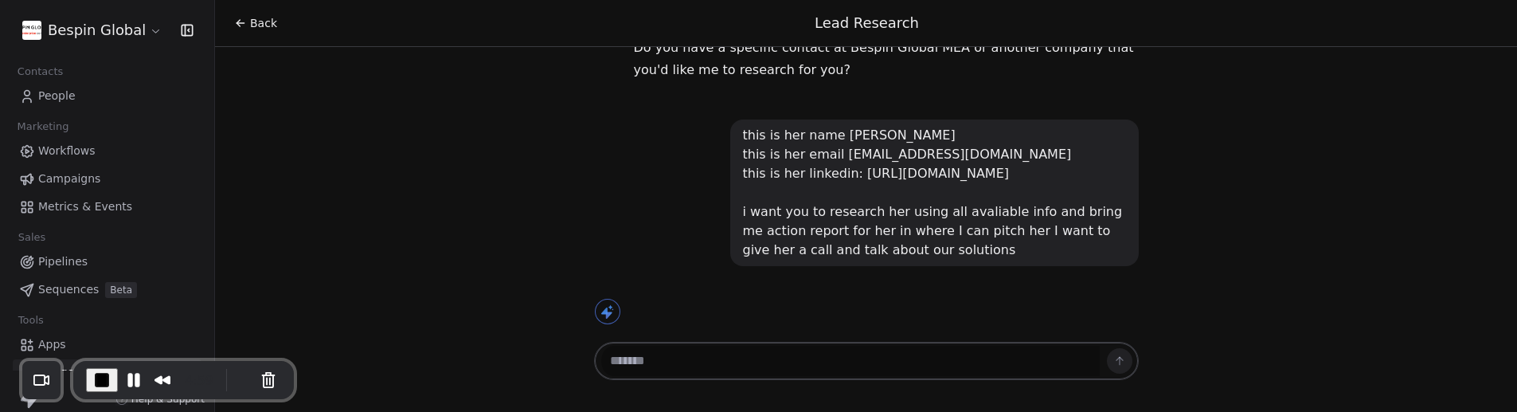
click at [798, 369] on textarea at bounding box center [850, 361] width 498 height 30
type textarea "*********"
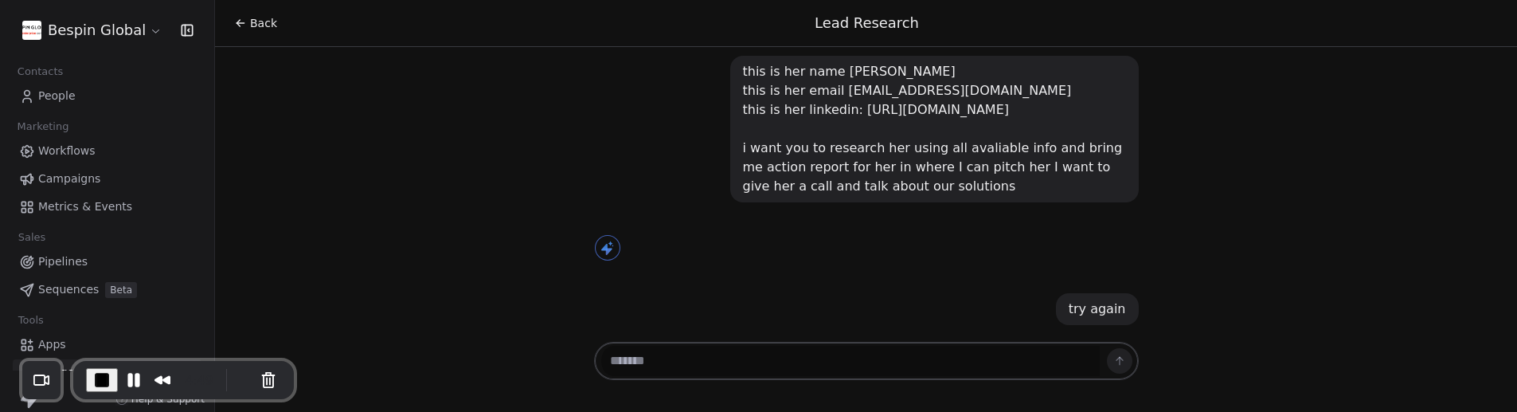
click at [675, 376] on textarea at bounding box center [850, 361] width 498 height 30
drag, startPoint x: 743, startPoint y: 52, endPoint x: 970, endPoint y: 199, distance: 270.6
click at [970, 199] on div "this is her name Sultanah Aljaser this is her email smaljaser@pnu.edu.sa this i…" at bounding box center [934, 129] width 408 height 147
copy div "this is her name Sultanah Aljaser this is her email smaljaser@pnu.edu.sa this i…"
click at [885, 373] on textarea at bounding box center [850, 361] width 498 height 30
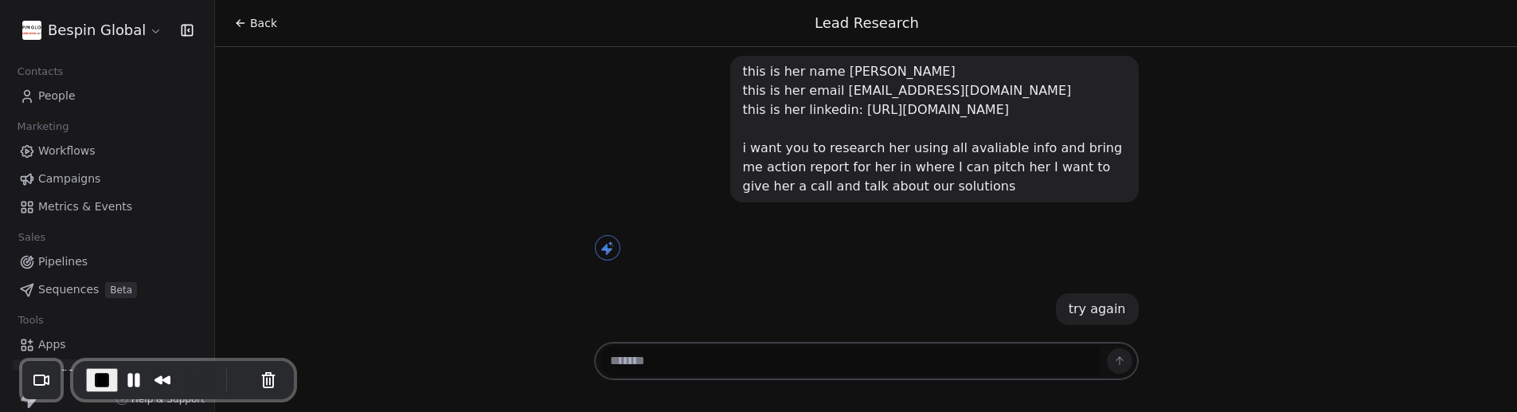
paste textarea "**********"
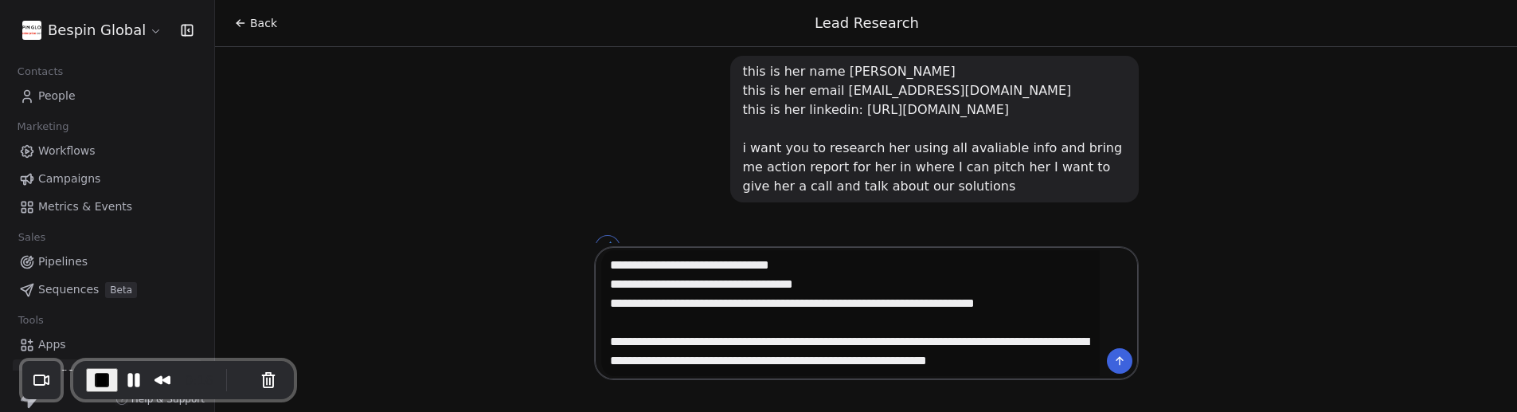
type textarea "**********"
click at [1126, 367] on icon at bounding box center [1119, 360] width 13 height 13
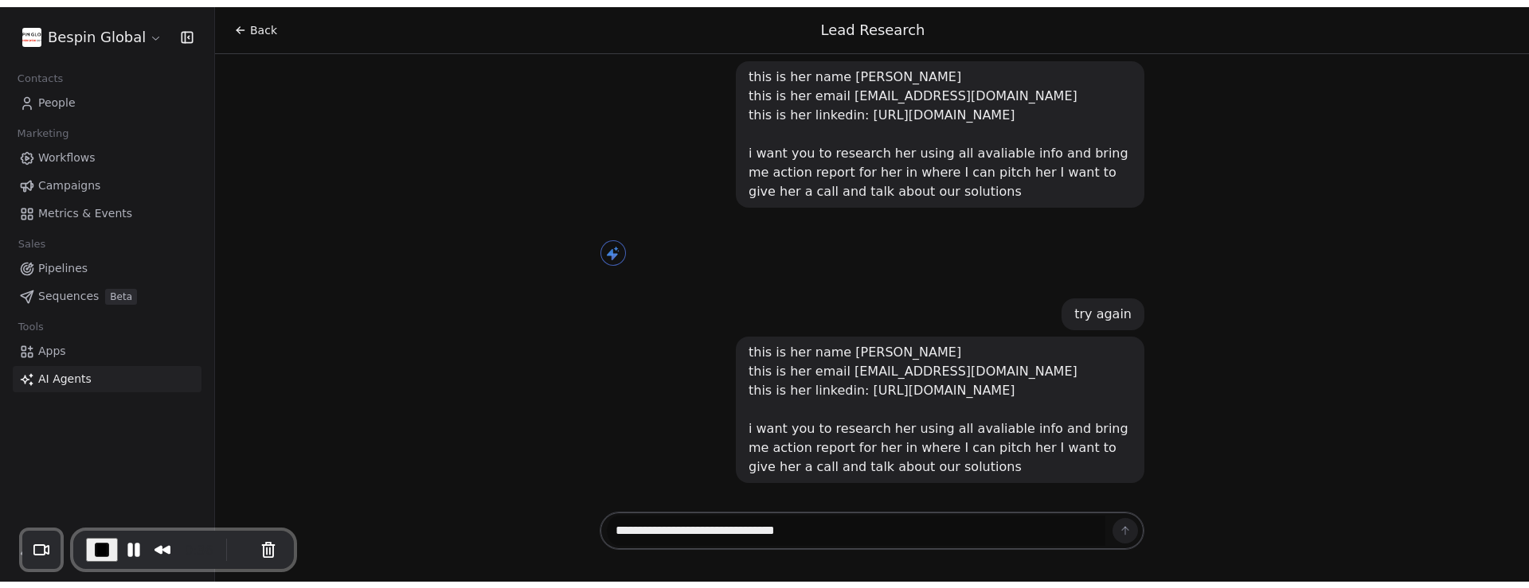
scroll to position [492, 0]
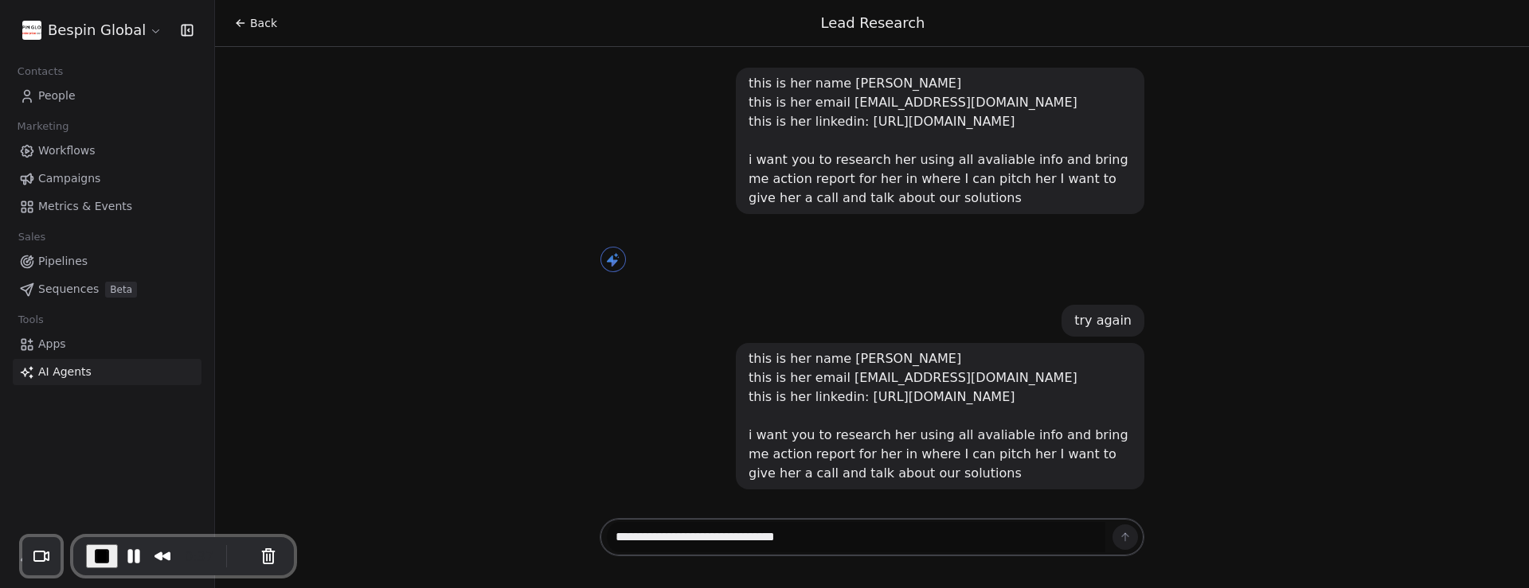
click at [63, 377] on span "AI Agents" at bounding box center [64, 372] width 53 height 17
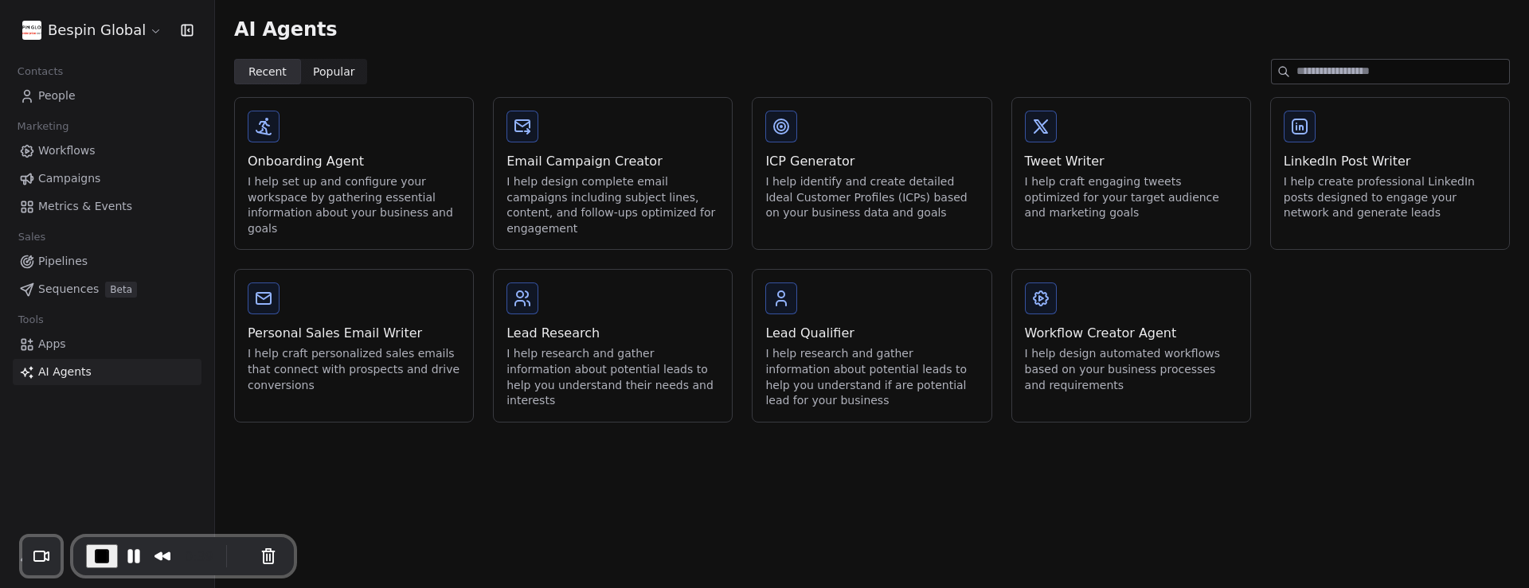
click at [583, 352] on div "I help research and gather information about potential leads to help you unders…" at bounding box center [612, 377] width 213 height 62
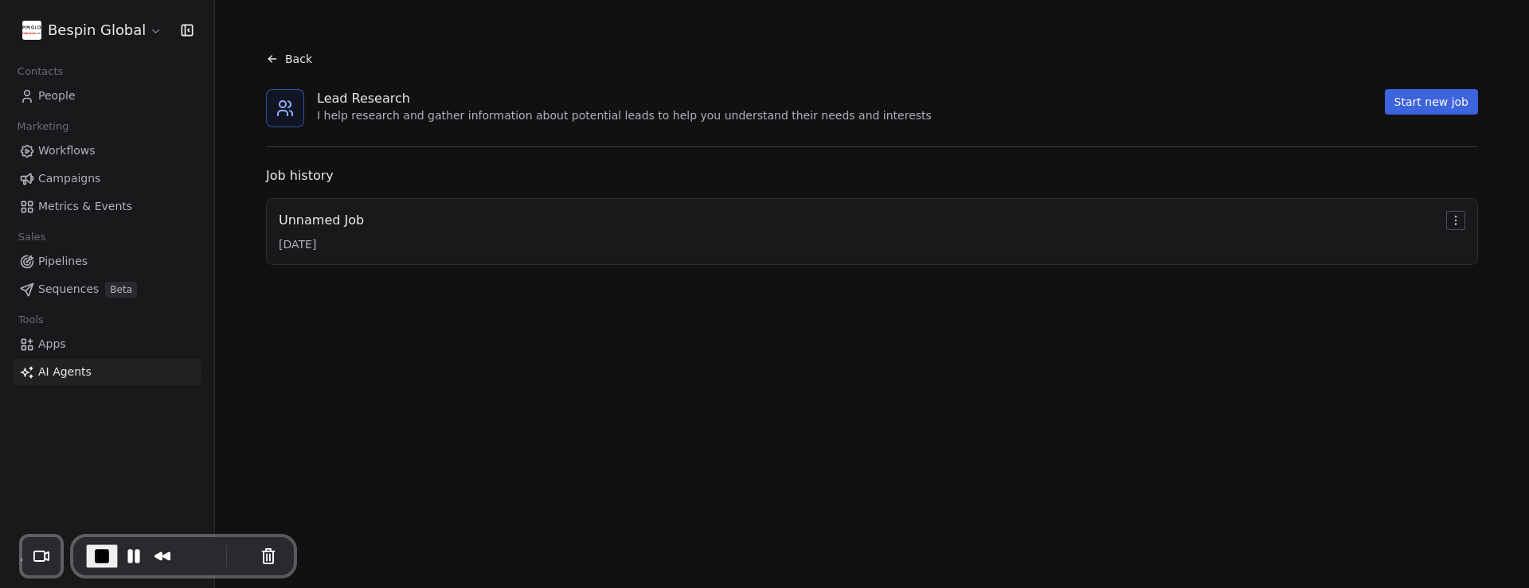
click at [391, 250] on div "Unnamed Job 9/30/2025" at bounding box center [872, 231] width 1186 height 41
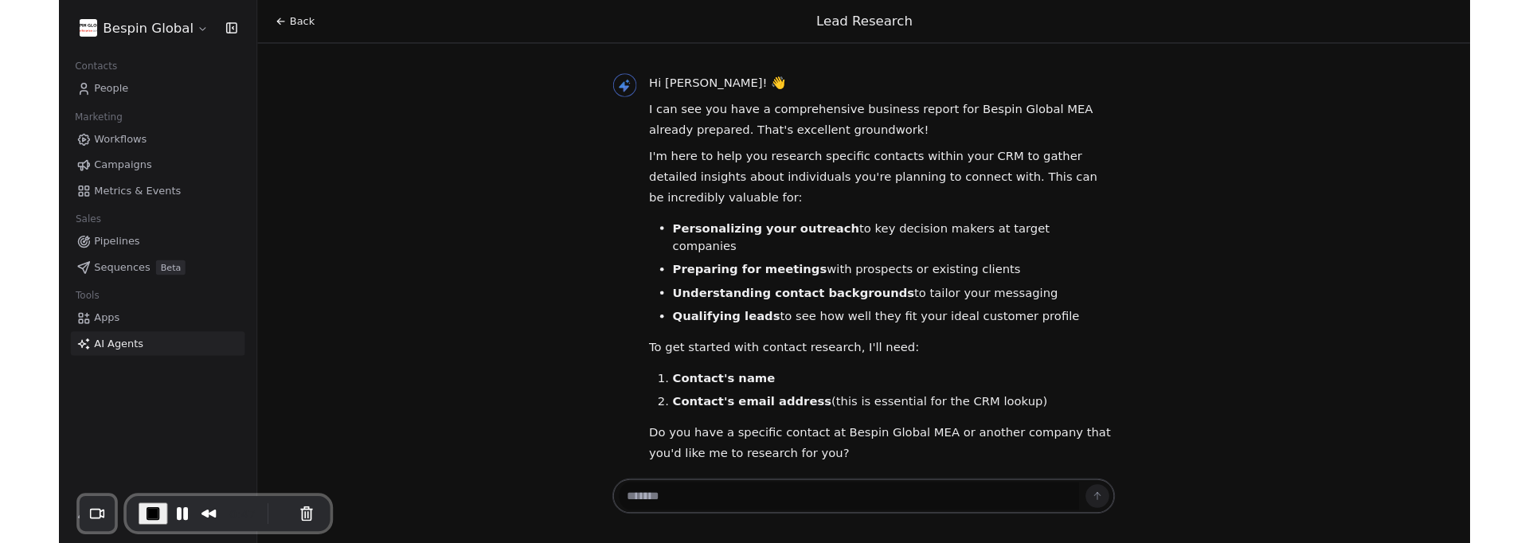
scroll to position [256, 0]
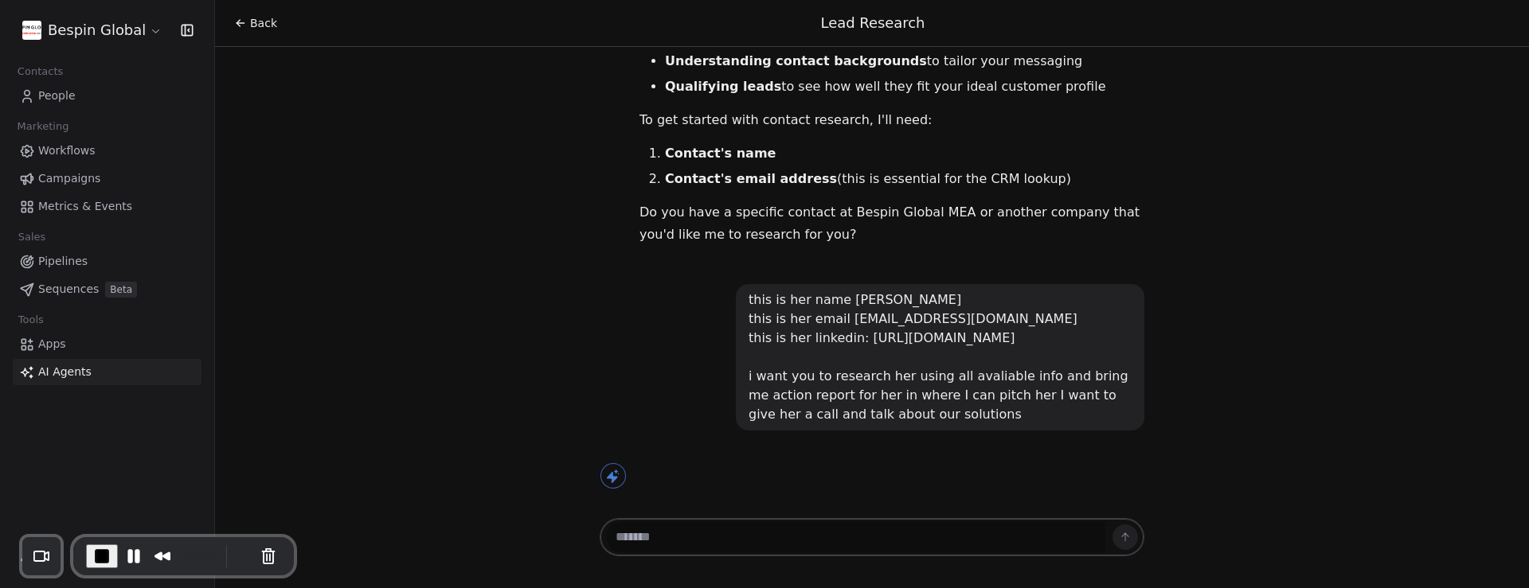
click at [241, 25] on icon at bounding box center [240, 23] width 13 height 13
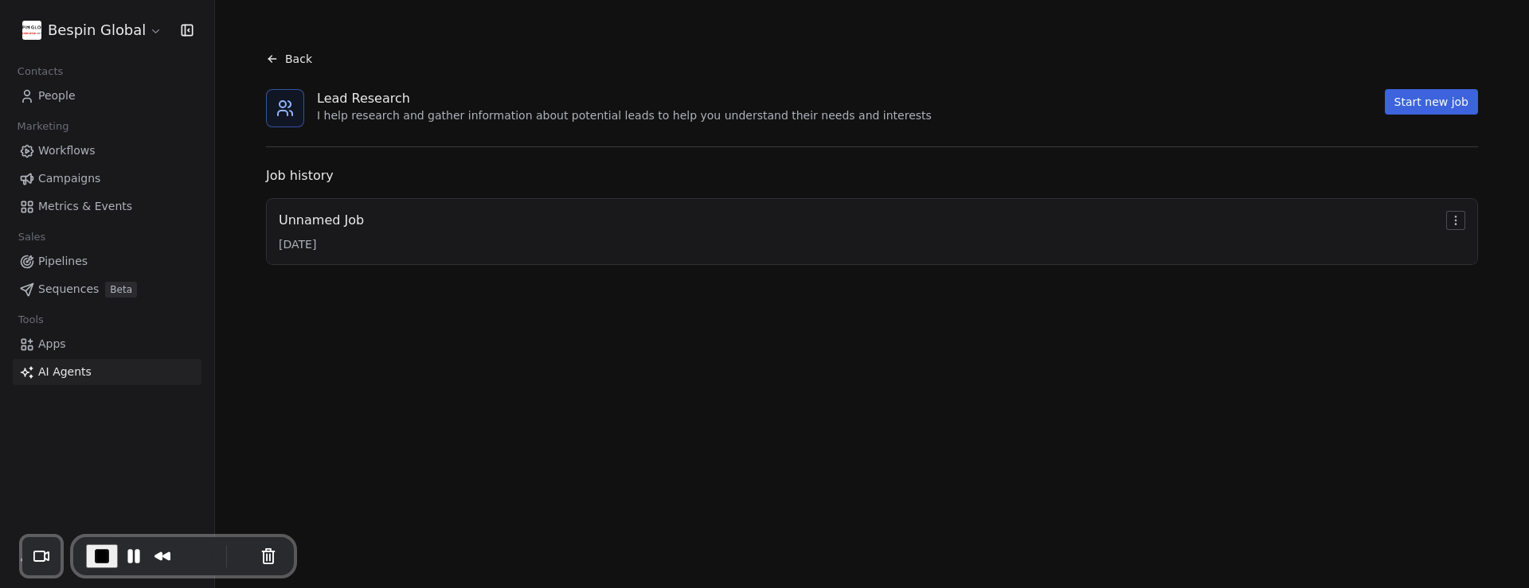
click at [1432, 109] on button "Start new job" at bounding box center [1431, 101] width 93 height 25
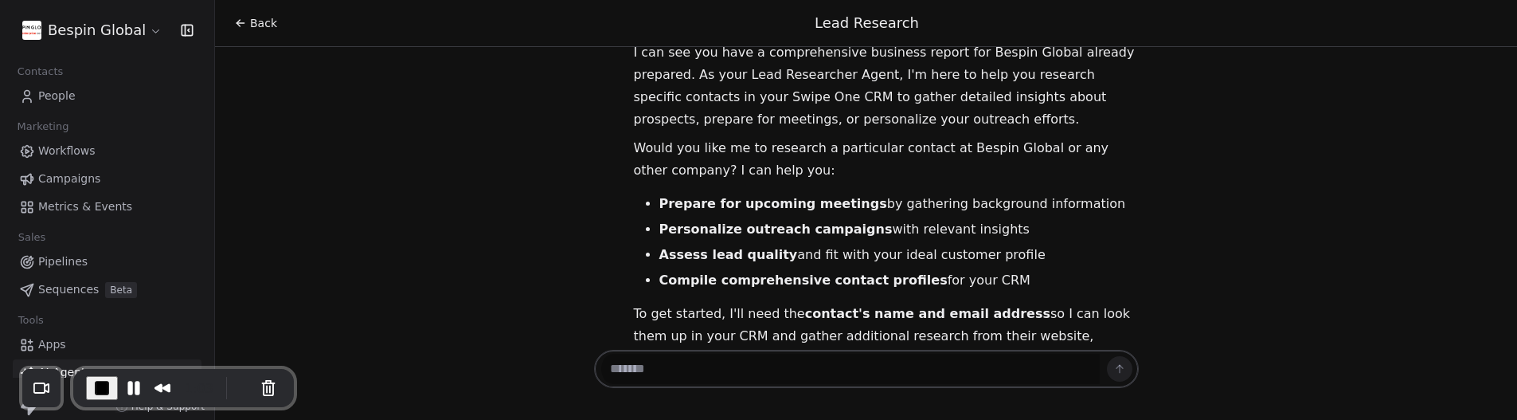
scroll to position [23, 0]
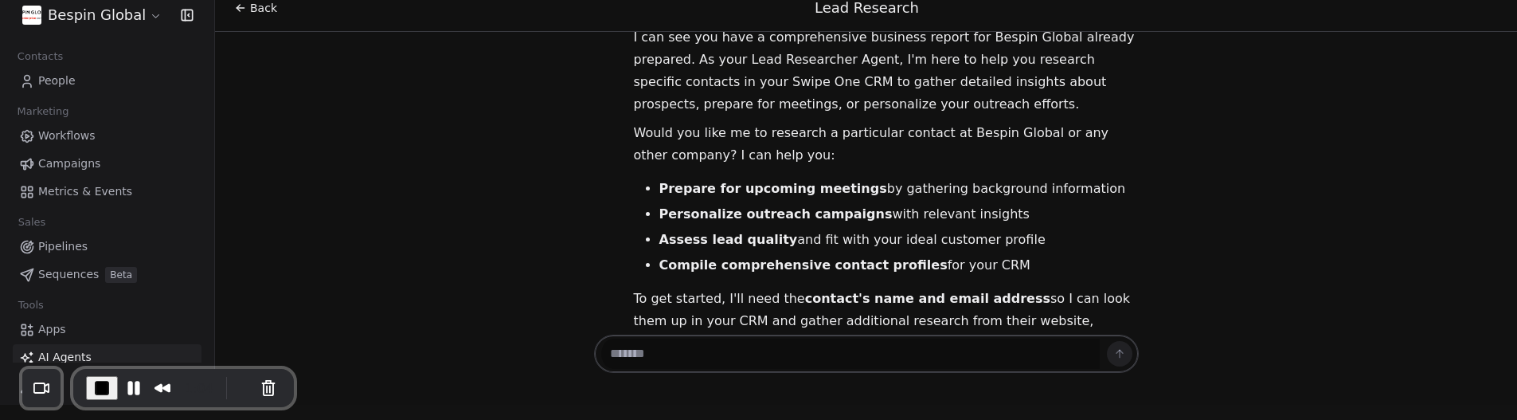
click at [737, 362] on textarea at bounding box center [850, 353] width 498 height 30
paste textarea "**********"
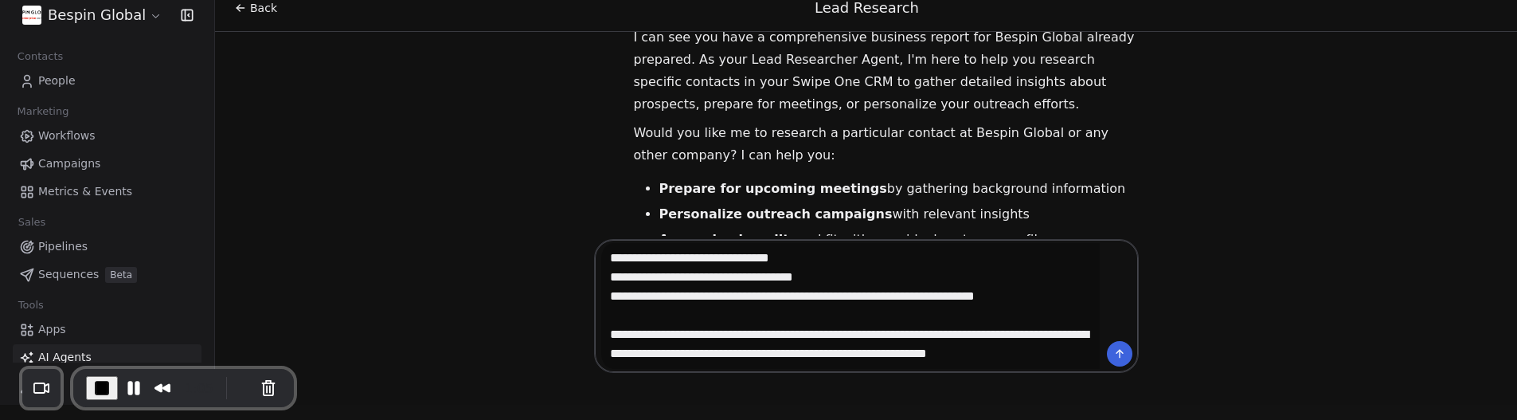
scroll to position [138, 0]
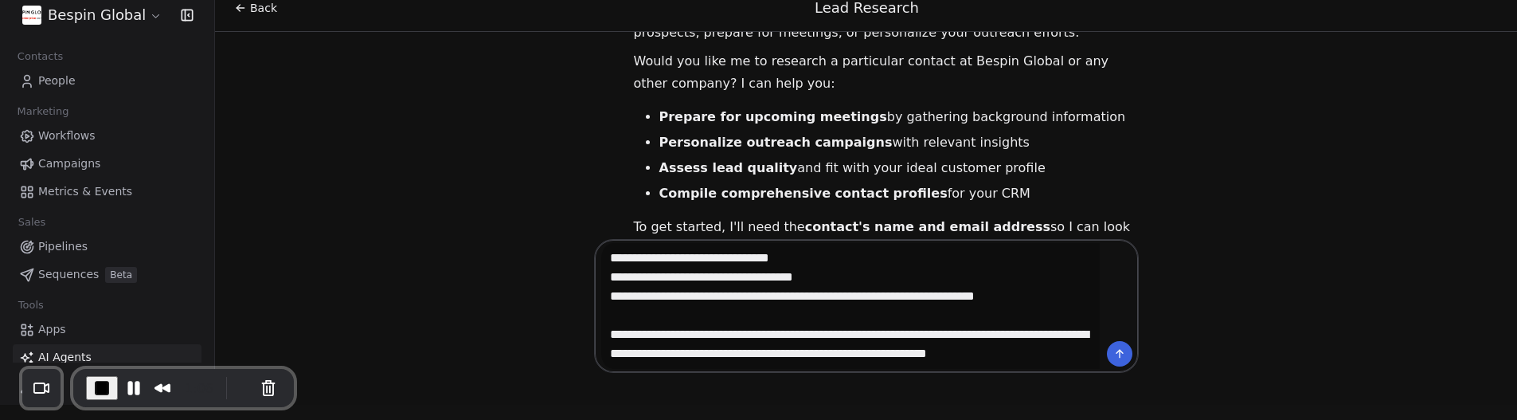
type textarea "**********"
click at [1132, 358] on button at bounding box center [1119, 353] width 25 height 25
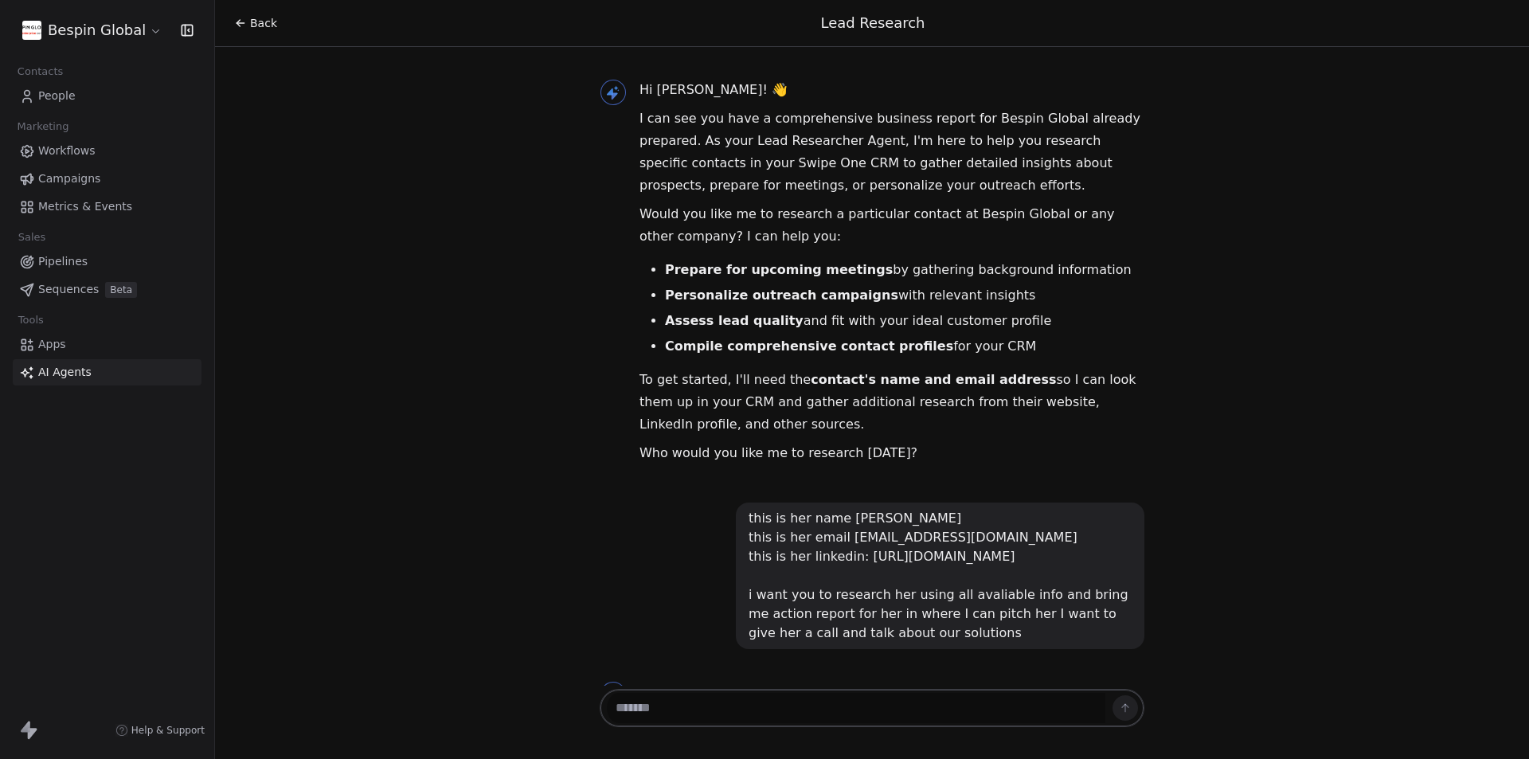
scroll to position [505, 0]
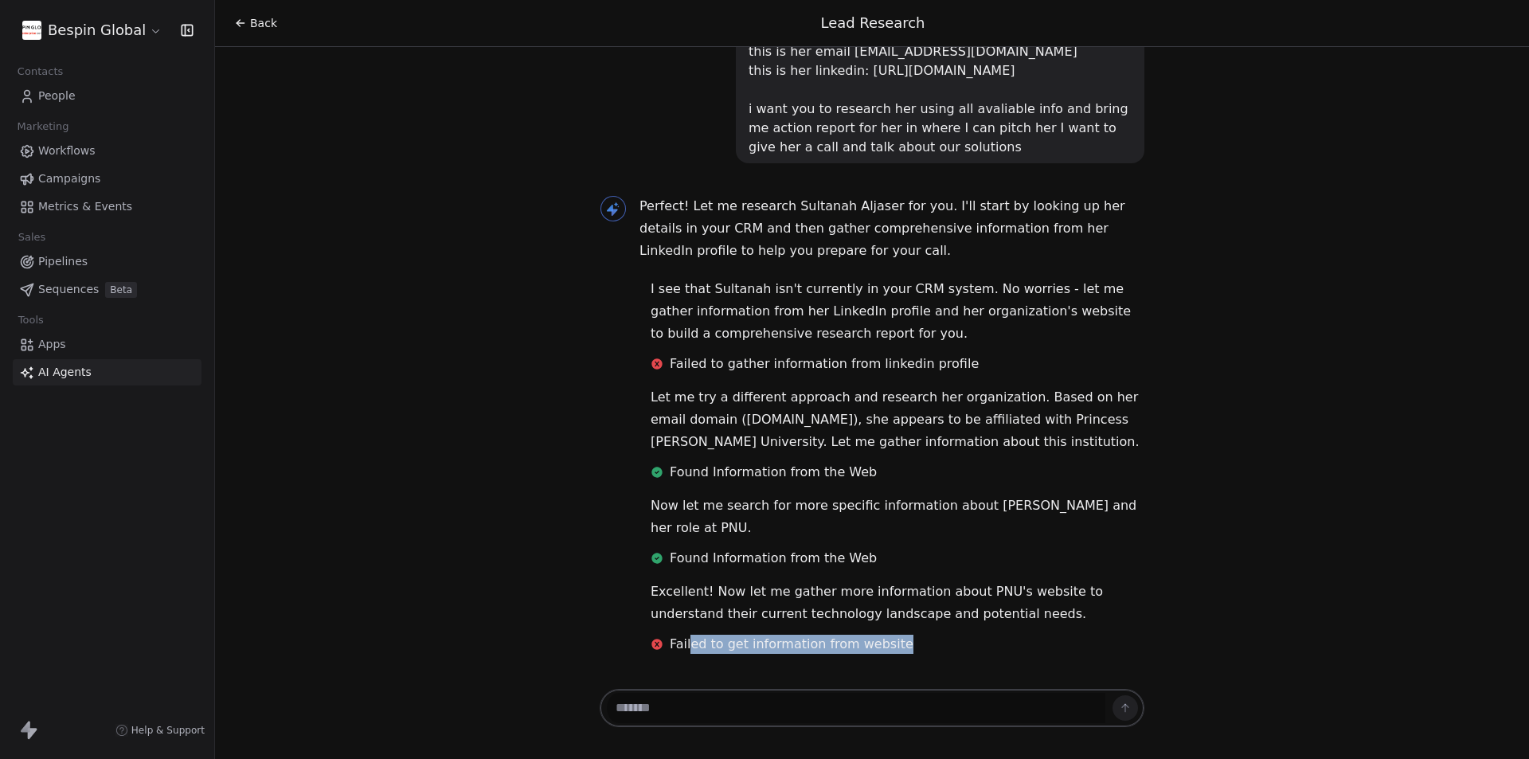
drag, startPoint x: 682, startPoint y: 643, endPoint x: 881, endPoint y: 645, distance: 198.3
click at [930, 423] on div "Failed to get information from website" at bounding box center [898, 644] width 494 height 19
click at [804, 423] on span "Failed to get information from website" at bounding box center [792, 644] width 244 height 19
drag, startPoint x: 714, startPoint y: 548, endPoint x: 854, endPoint y: 542, distance: 139.5
click at [846, 423] on div "Now let me search for more specific information about Sultanah Aljaser and her …" at bounding box center [897, 534] width 532 height 80
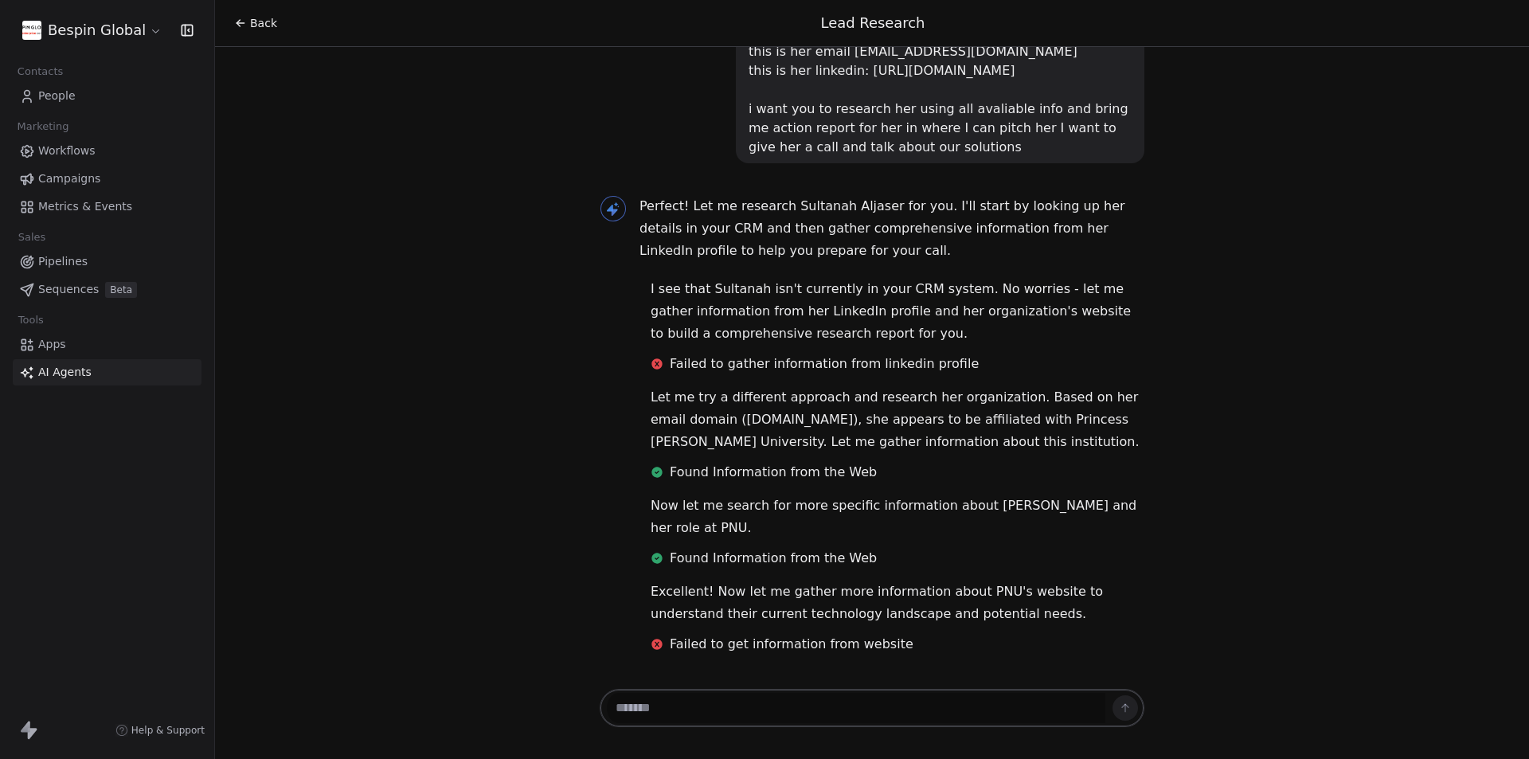
click at [850, 423] on p "Excellent! Now let me gather more information about PNU's website to understand…" at bounding box center [898, 602] width 494 height 45
drag, startPoint x: 669, startPoint y: 558, endPoint x: 842, endPoint y: 553, distance: 172.9
click at [999, 423] on div "Found Information from the Web" at bounding box center [898, 559] width 494 height 29
click at [811, 423] on span "Found Information from the Web" at bounding box center [773, 558] width 207 height 19
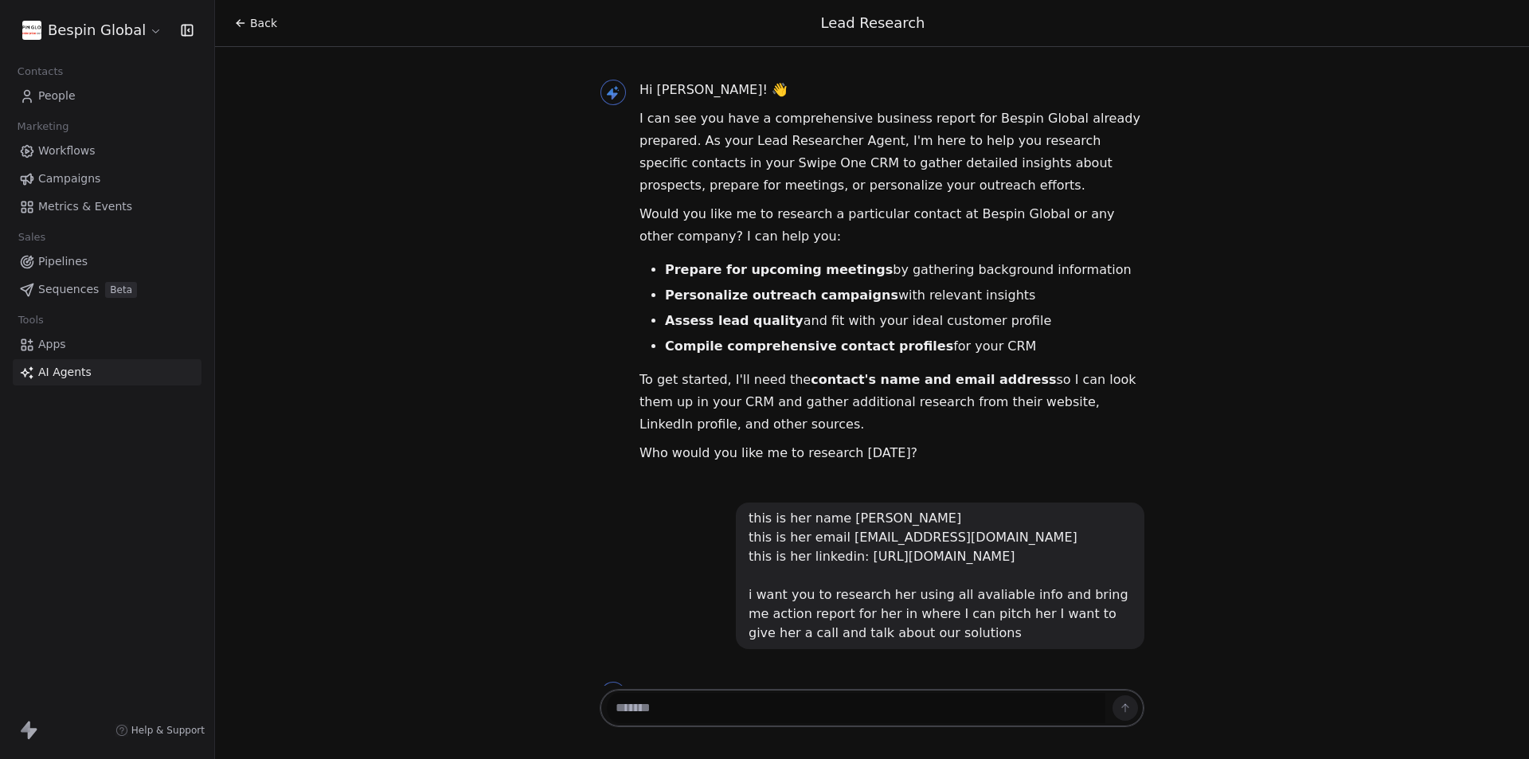
click at [241, 21] on icon at bounding box center [240, 23] width 13 height 13
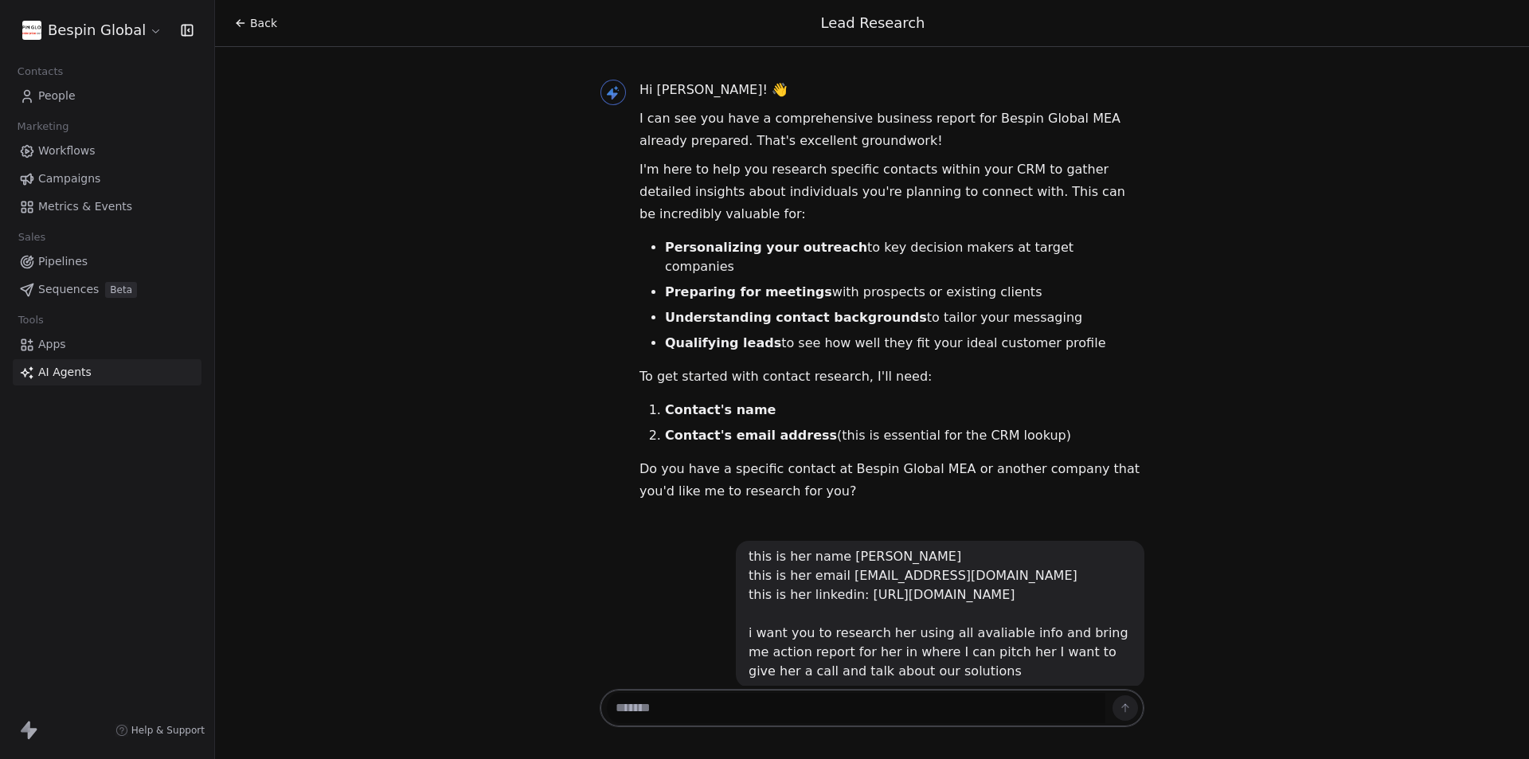
scroll to position [86, 0]
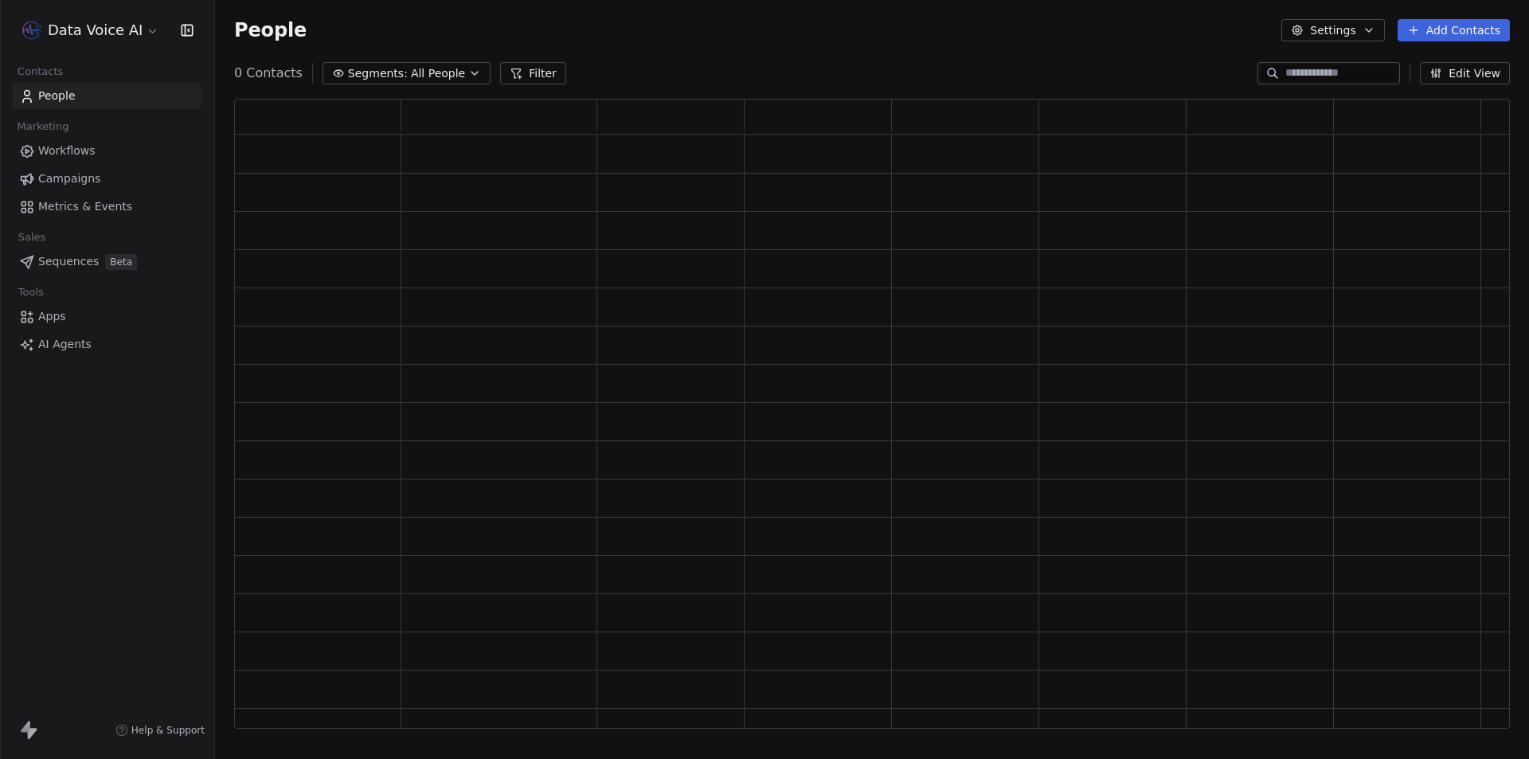
scroll to position [617, 1264]
click at [119, 20] on html "Data Voice AI Contacts People Marketing Workflows Campaigns Metrics & Events Sa…" at bounding box center [764, 379] width 1529 height 759
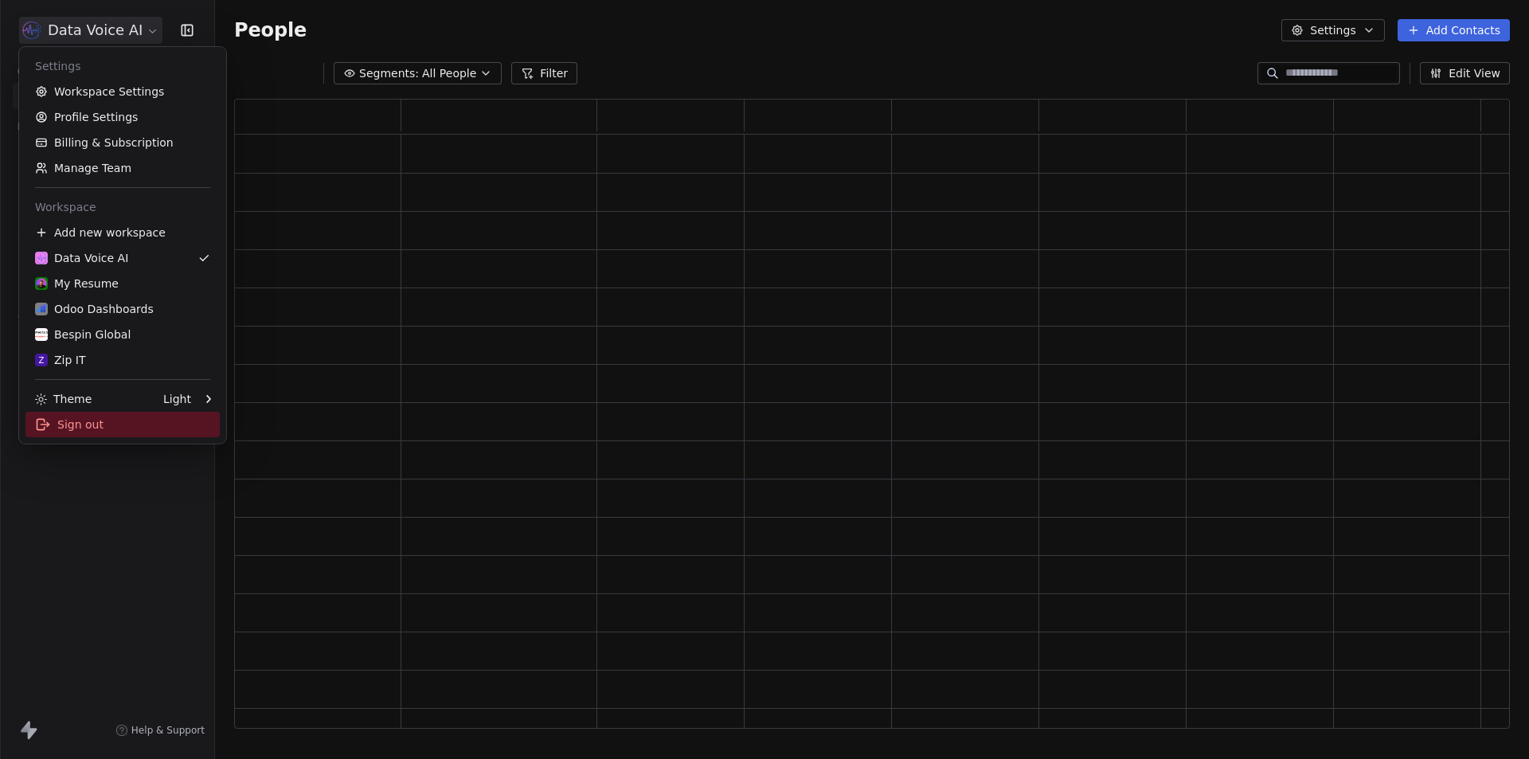
click at [99, 424] on div "Sign out" at bounding box center [122, 424] width 194 height 25
